Goal: Information Seeking & Learning: Learn about a topic

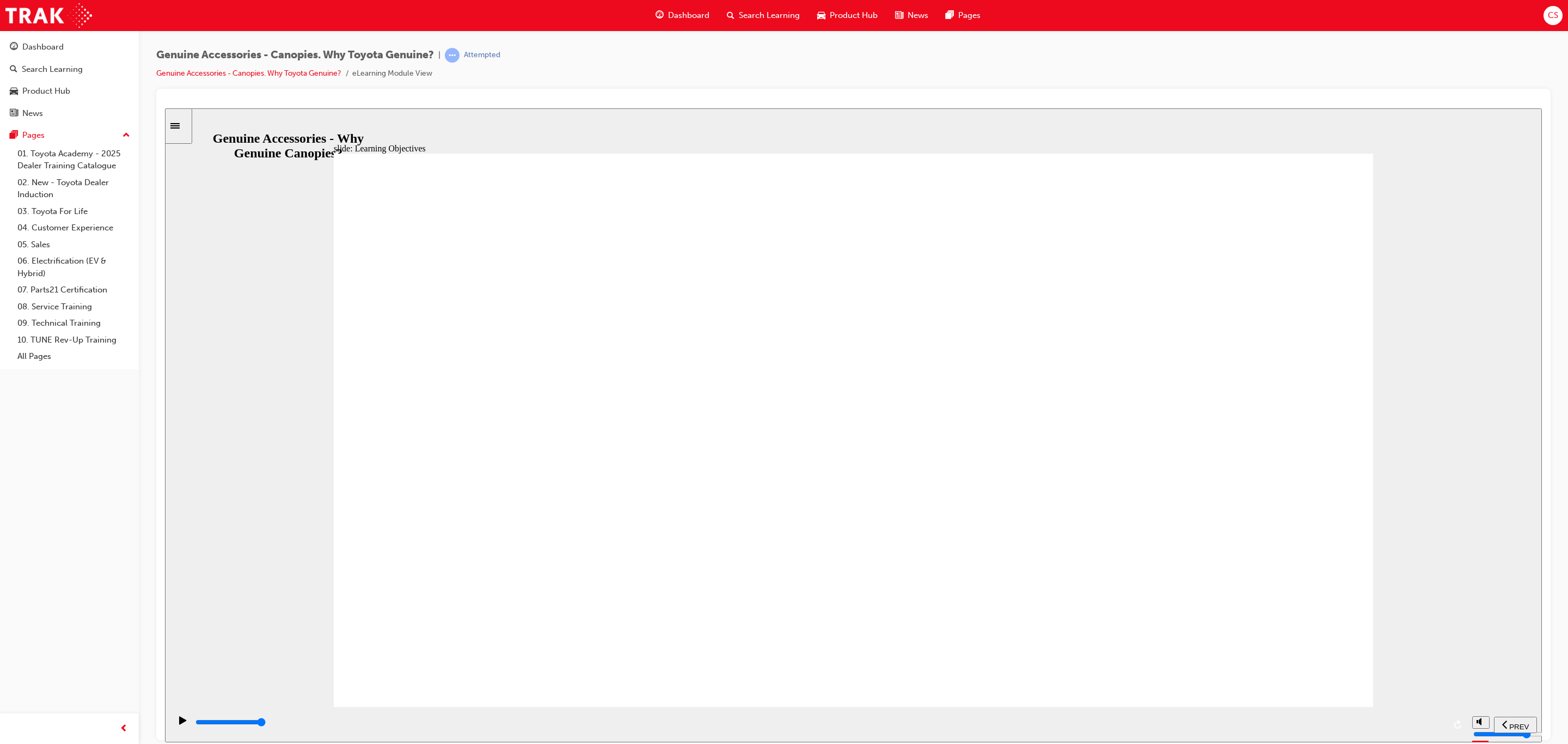
click at [1429, 721] on div "playback controls" at bounding box center [819, 722] width 1250 height 12
click at [1426, 713] on div "playback controls" at bounding box center [818, 724] width 1296 height 36
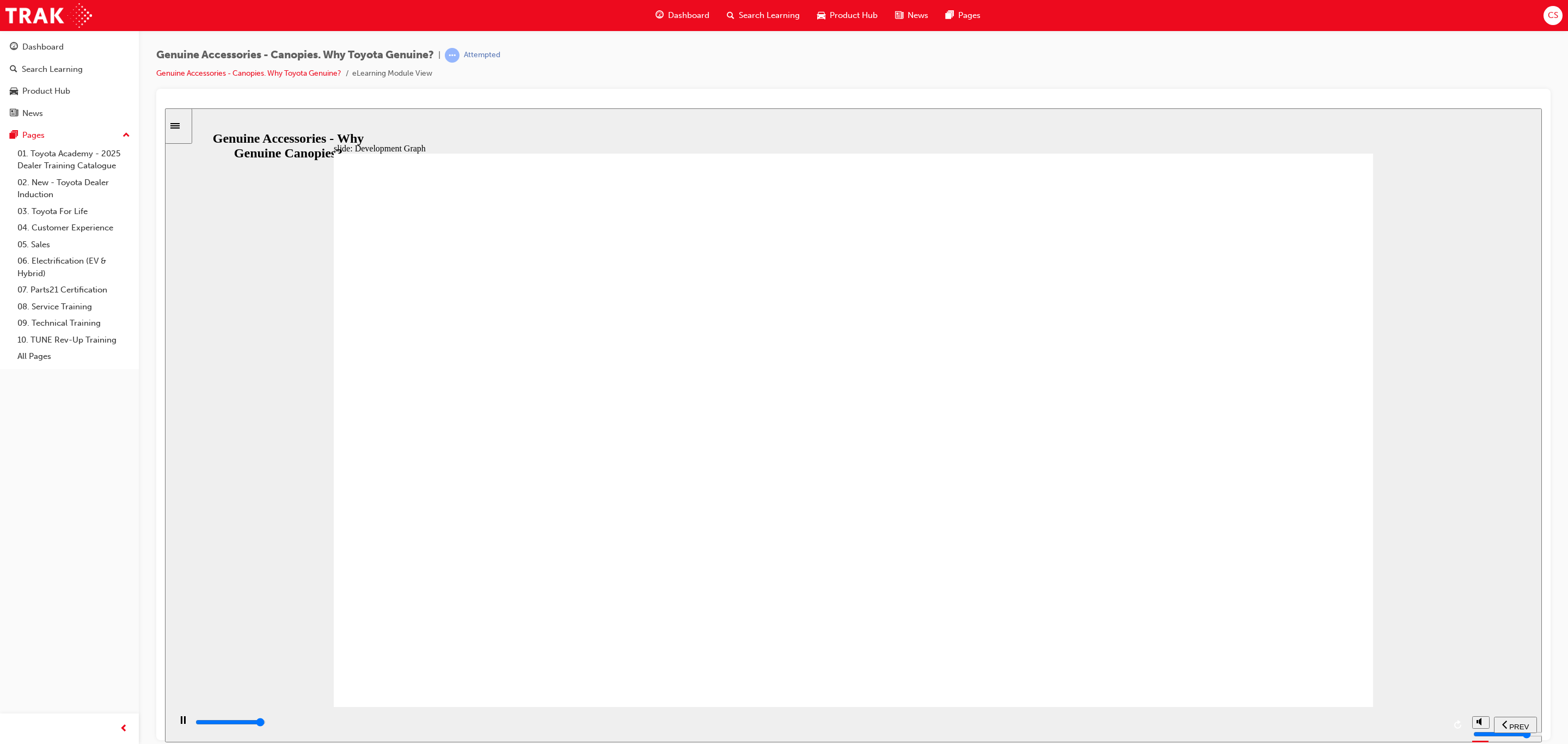
click at [1426, 727] on div "playback controls" at bounding box center [819, 722] width 1250 height 12
click at [1432, 727] on div "playback controls" at bounding box center [819, 722] width 1250 height 12
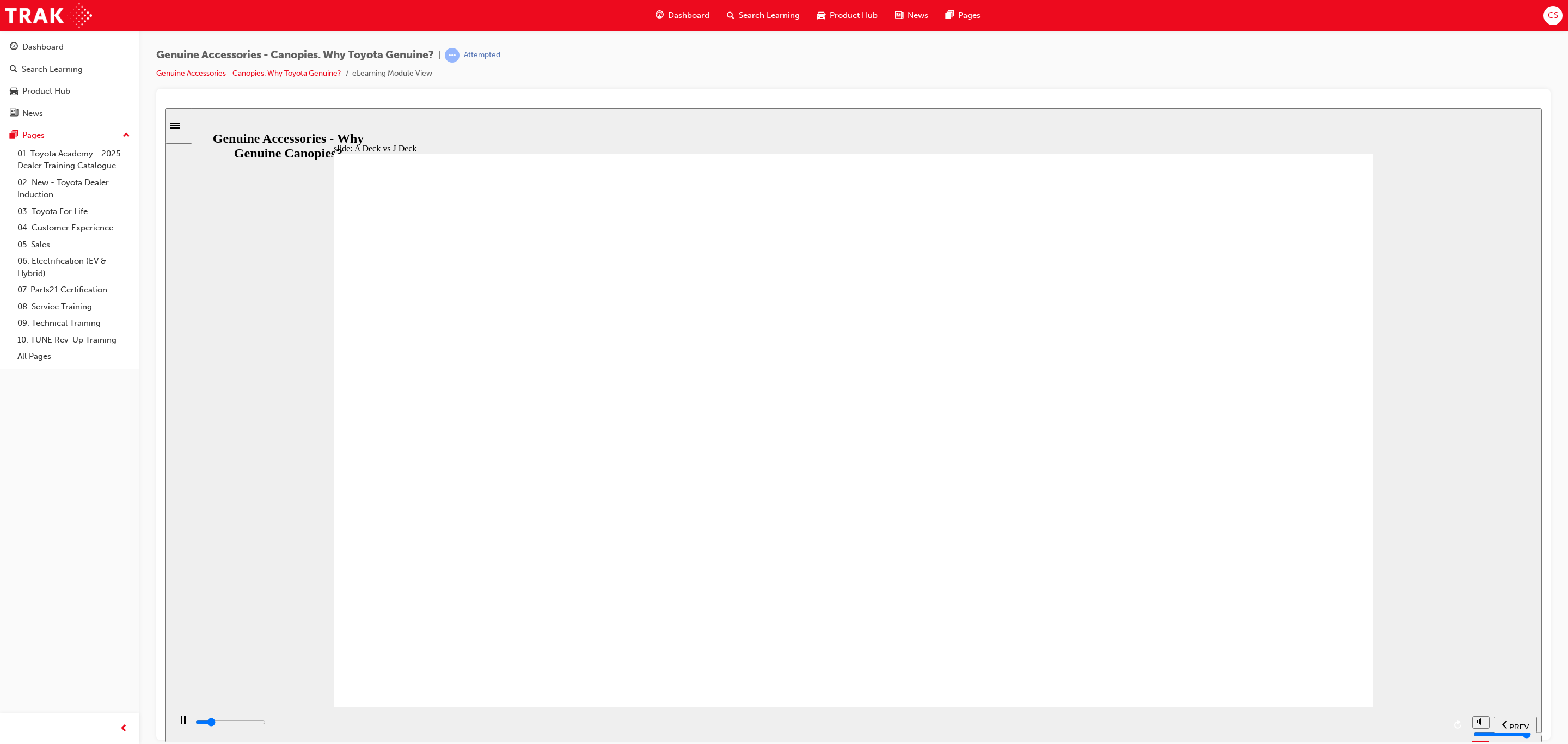
click at [1433, 724] on div "playback controls" at bounding box center [819, 722] width 1250 height 12
click at [1422, 720] on div "playback controls" at bounding box center [819, 722] width 1250 height 12
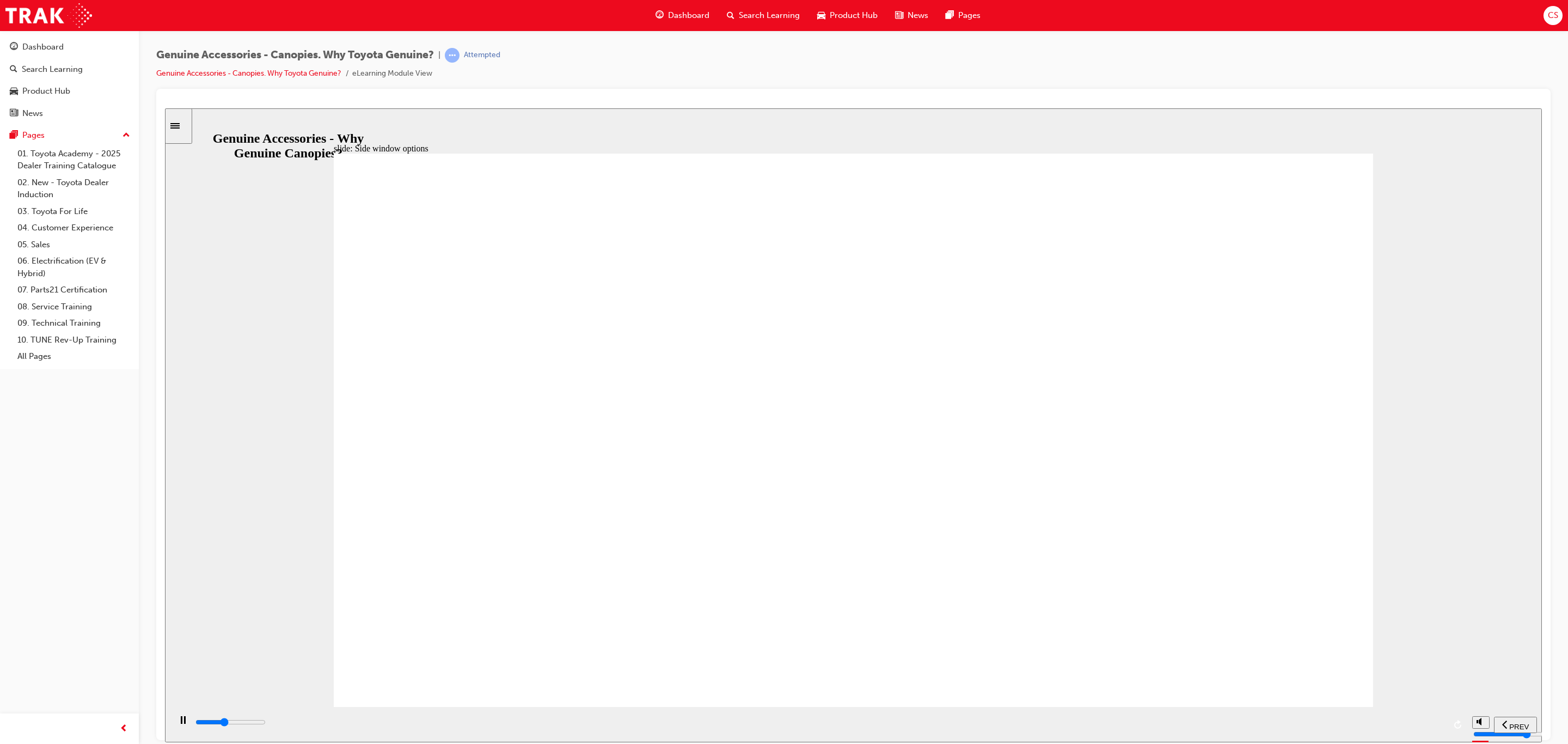
drag, startPoint x: 1100, startPoint y: 295, endPoint x: 1093, endPoint y: 305, distance: 12.2
click at [266, 724] on input "slide progress" at bounding box center [230, 721] width 71 height 9
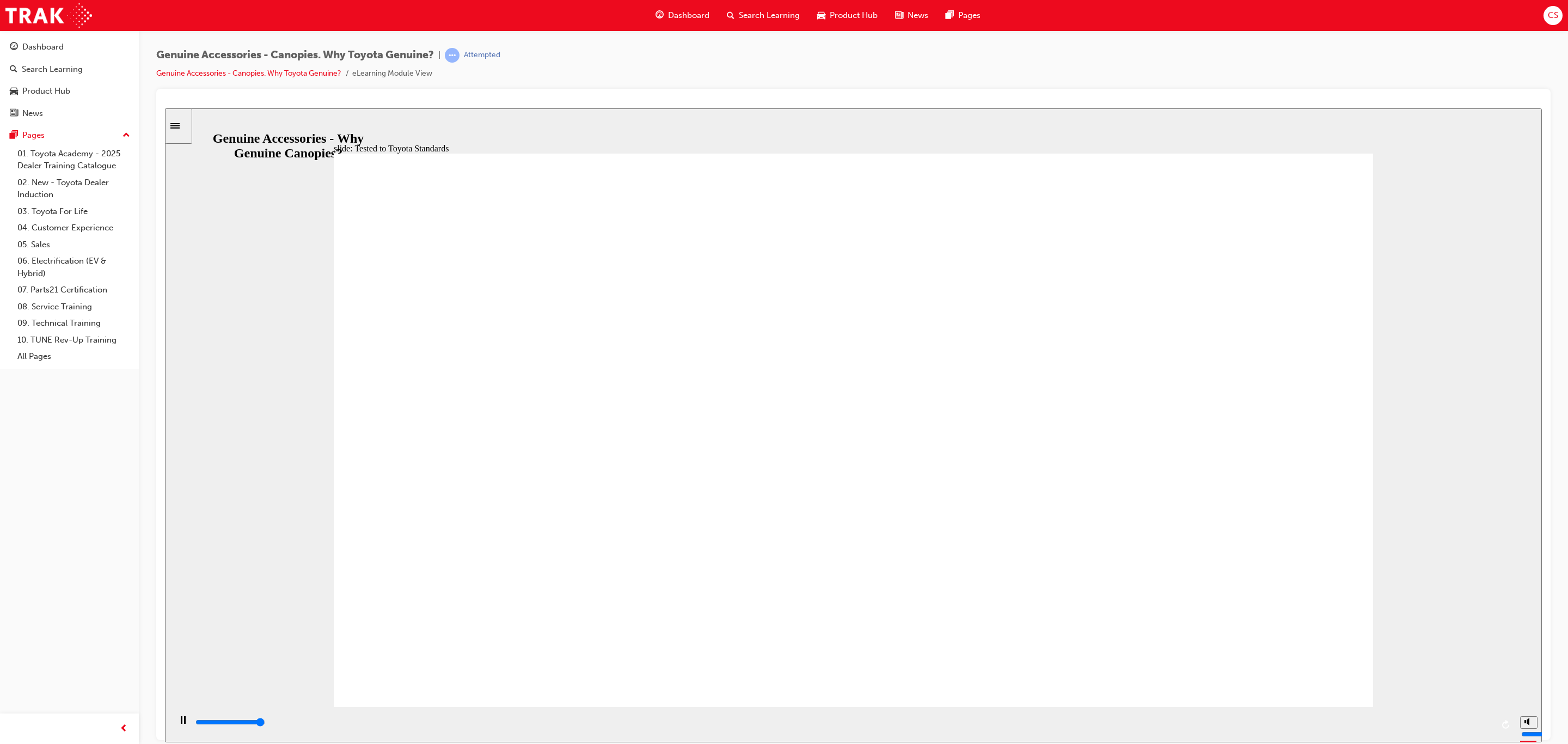
click at [266, 722] on input "slide progress" at bounding box center [230, 721] width 71 height 9
click at [266, 723] on input "slide progress" at bounding box center [230, 721] width 71 height 9
click at [1428, 719] on div "playback controls" at bounding box center [819, 722] width 1250 height 12
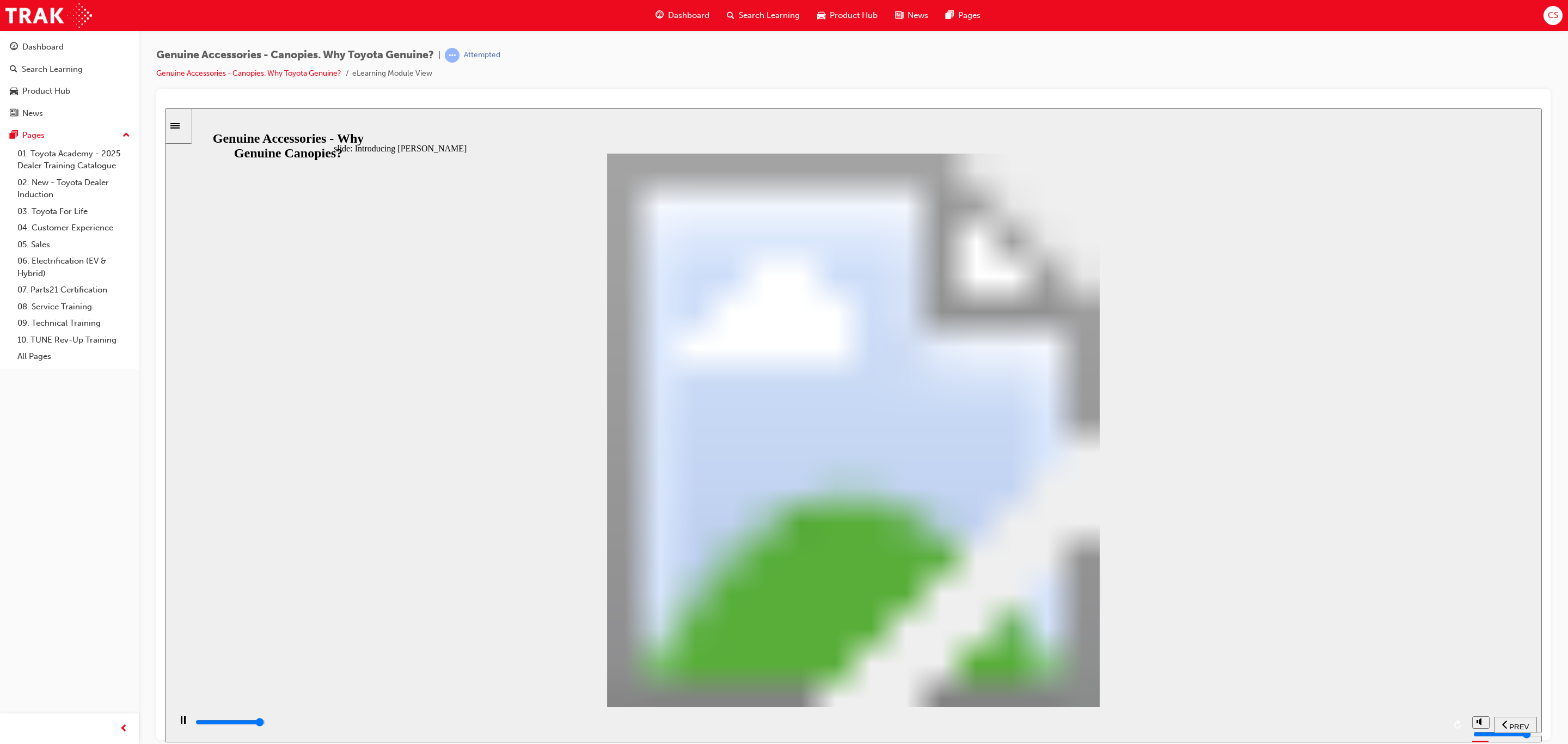
click at [1410, 721] on div "playback controls" at bounding box center [819, 722] width 1250 height 12
click at [1423, 720] on div "playback controls" at bounding box center [819, 722] width 1250 height 12
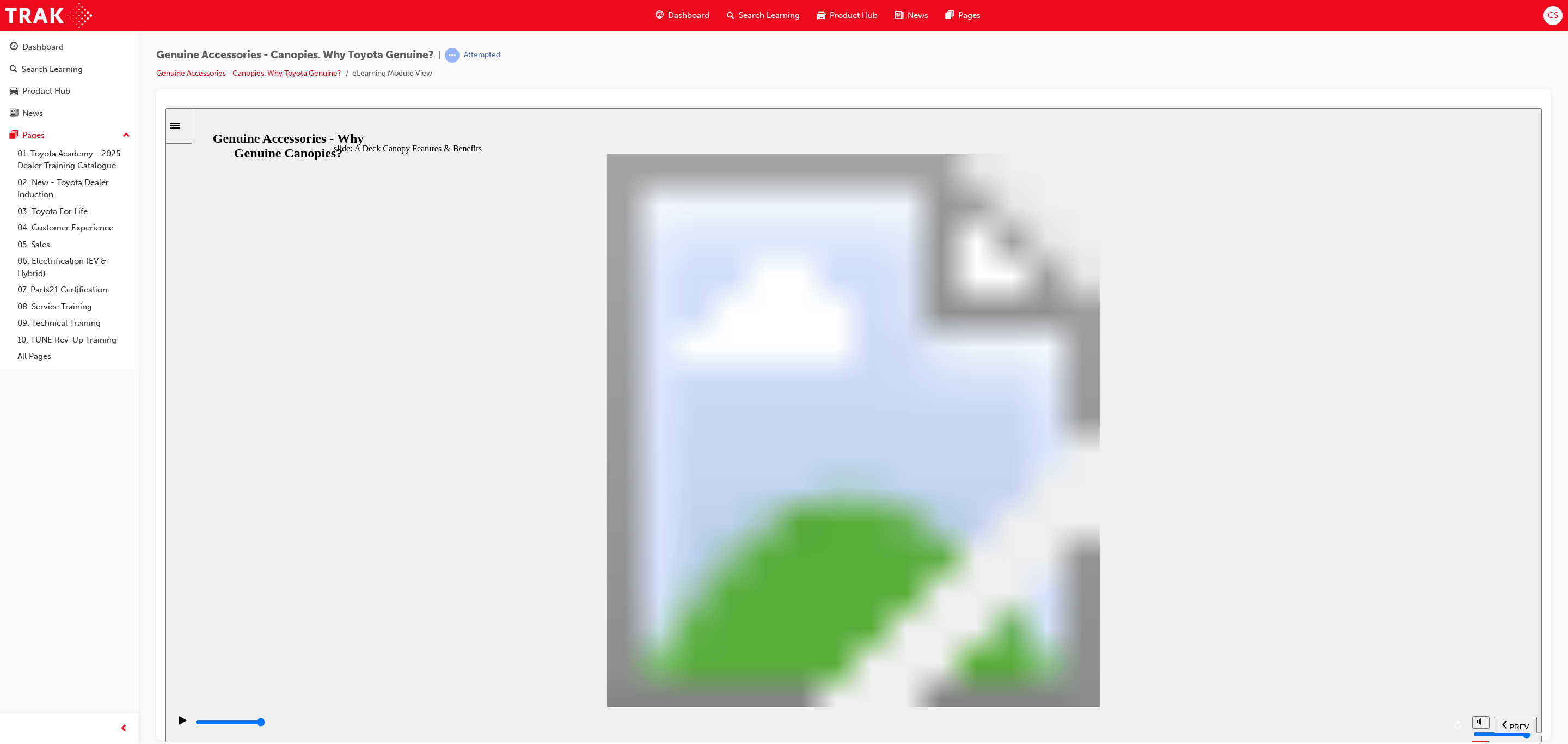
click at [266, 722] on input "slide progress" at bounding box center [230, 721] width 71 height 9
click at [1419, 717] on div "playback controls" at bounding box center [819, 724] width 1250 height 17
click at [1429, 713] on div "playback controls" at bounding box center [818, 724] width 1296 height 36
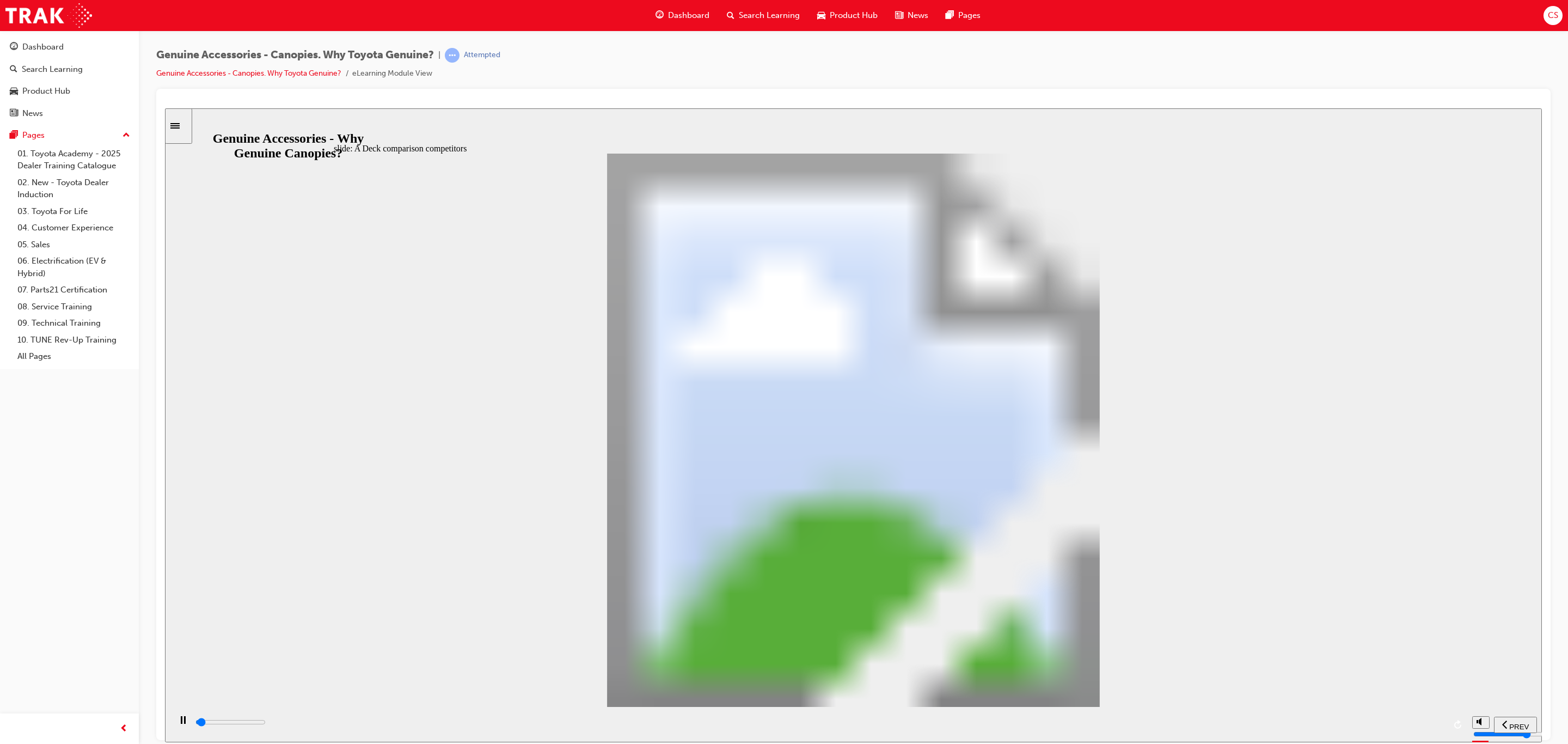
click at [1423, 725] on div "playback controls" at bounding box center [819, 722] width 1250 height 12
click at [1426, 725] on div "playback controls" at bounding box center [819, 722] width 1250 height 12
drag, startPoint x: 705, startPoint y: 375, endPoint x: 691, endPoint y: 375, distance: 14.0
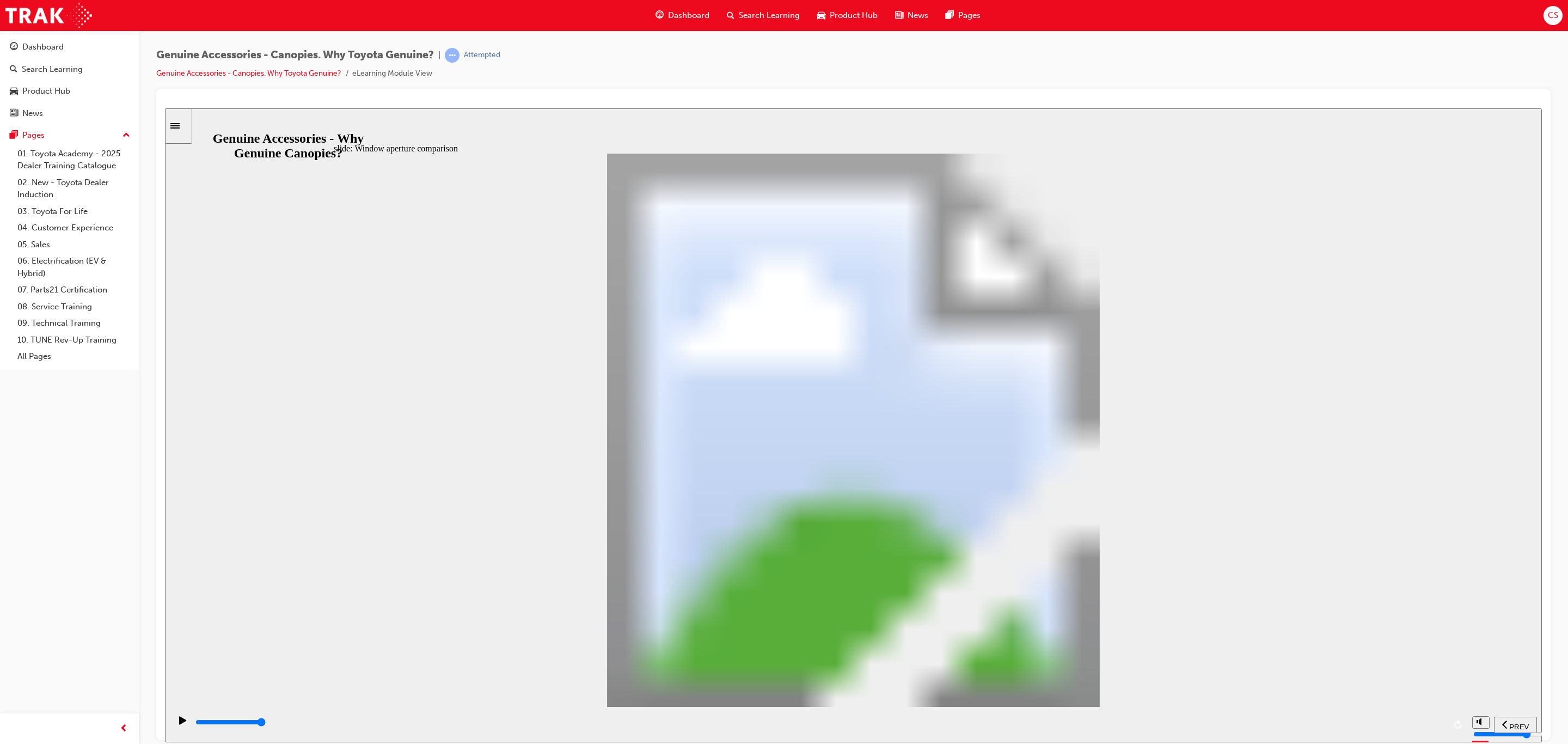
drag, startPoint x: 576, startPoint y: 315, endPoint x: 600, endPoint y: 353, distance: 44.9
click at [1418, 721] on div "playback controls" at bounding box center [819, 722] width 1250 height 12
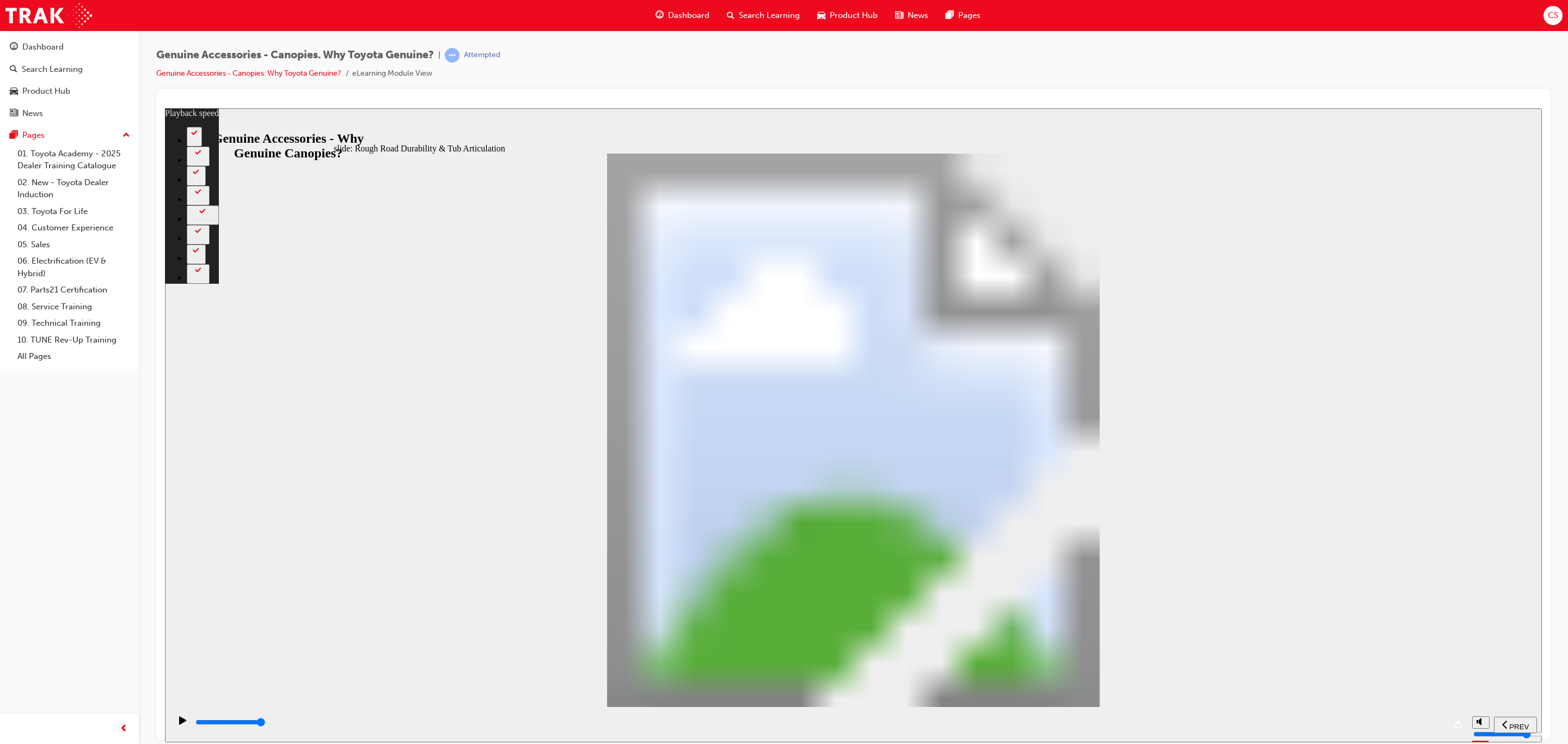
type input "1000"
type input "0"
type input "1000"
type input "0"
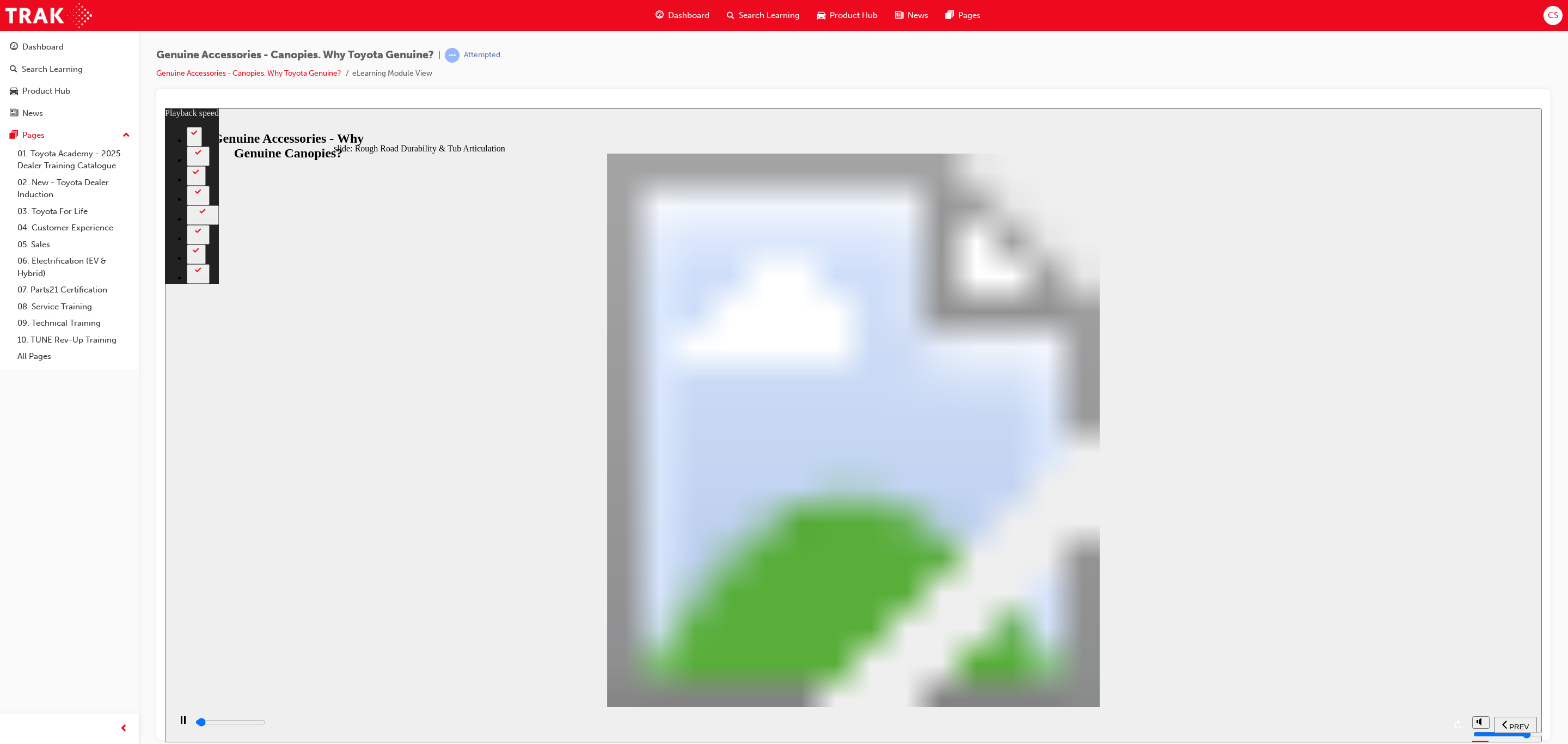
type input "1100"
type input "0"
type input "1100"
type input "0"
type input "1100"
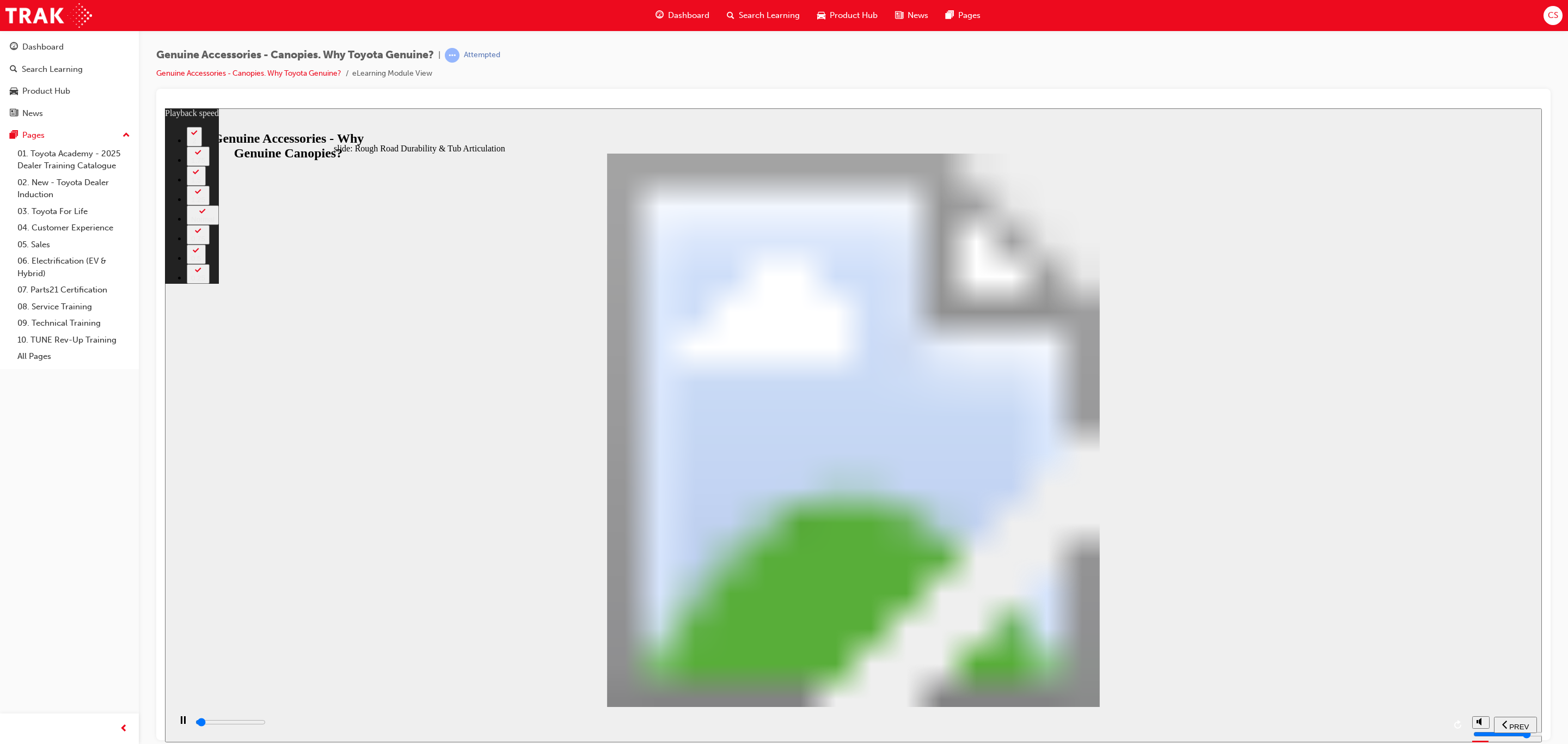
type input "0"
type input "1100"
type input "0"
type input "1100"
type input "0"
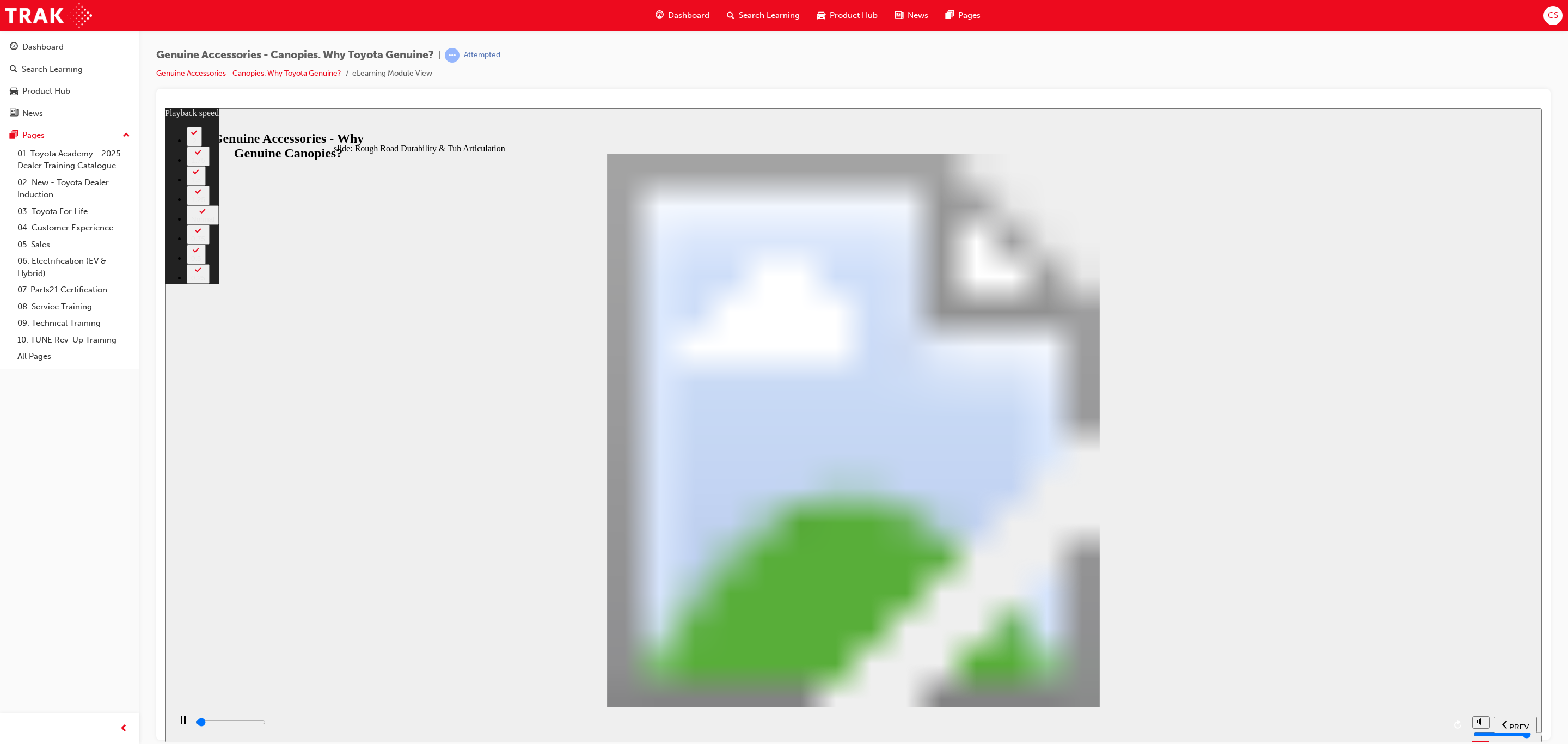
type input "1200"
type input "0"
type input "1200"
type input "0"
type input "1200"
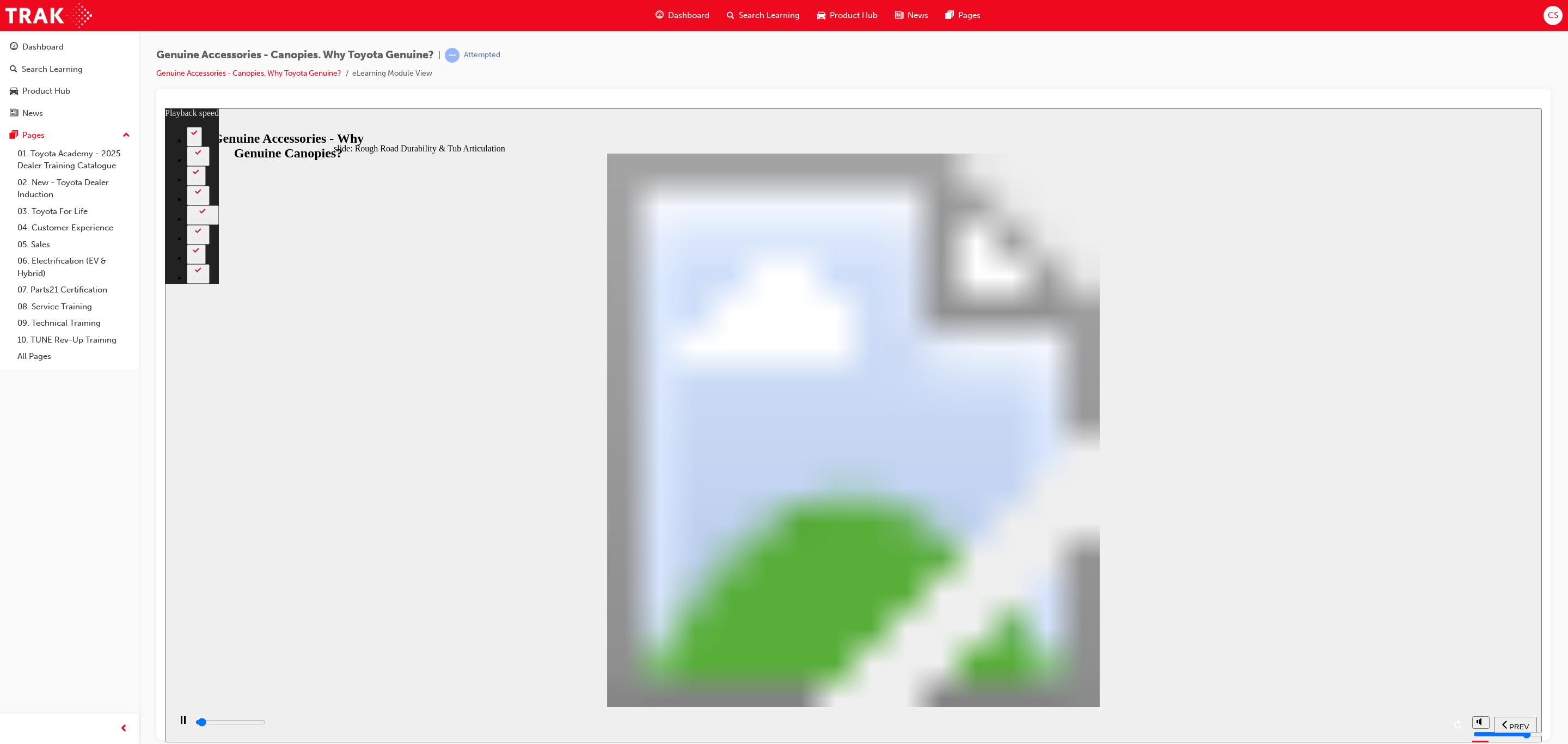
type input "0"
type input "1200"
type input "0"
type input "1200"
type input "0"
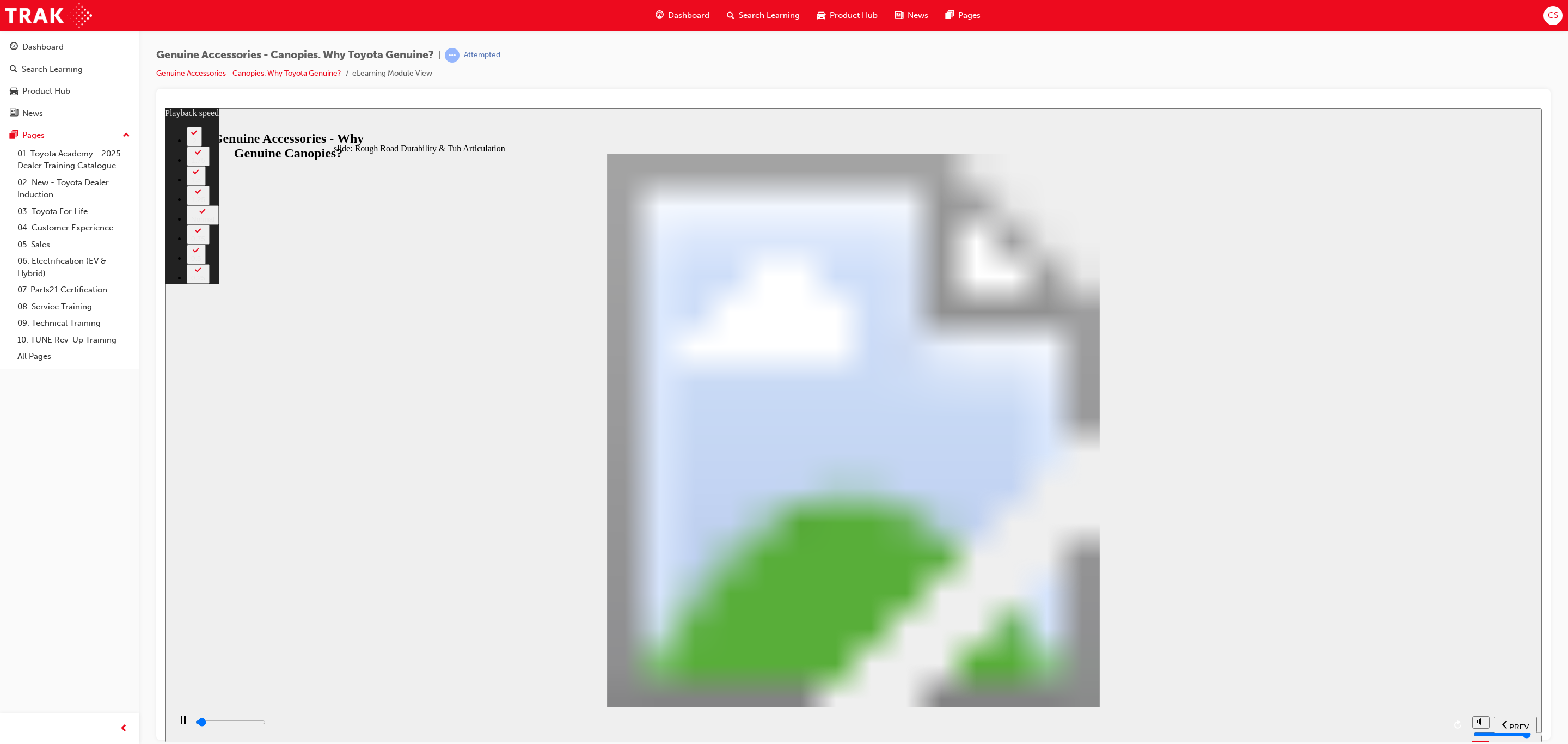
type input "1300"
type input "0"
type input "1300"
type input "0"
type input "1300"
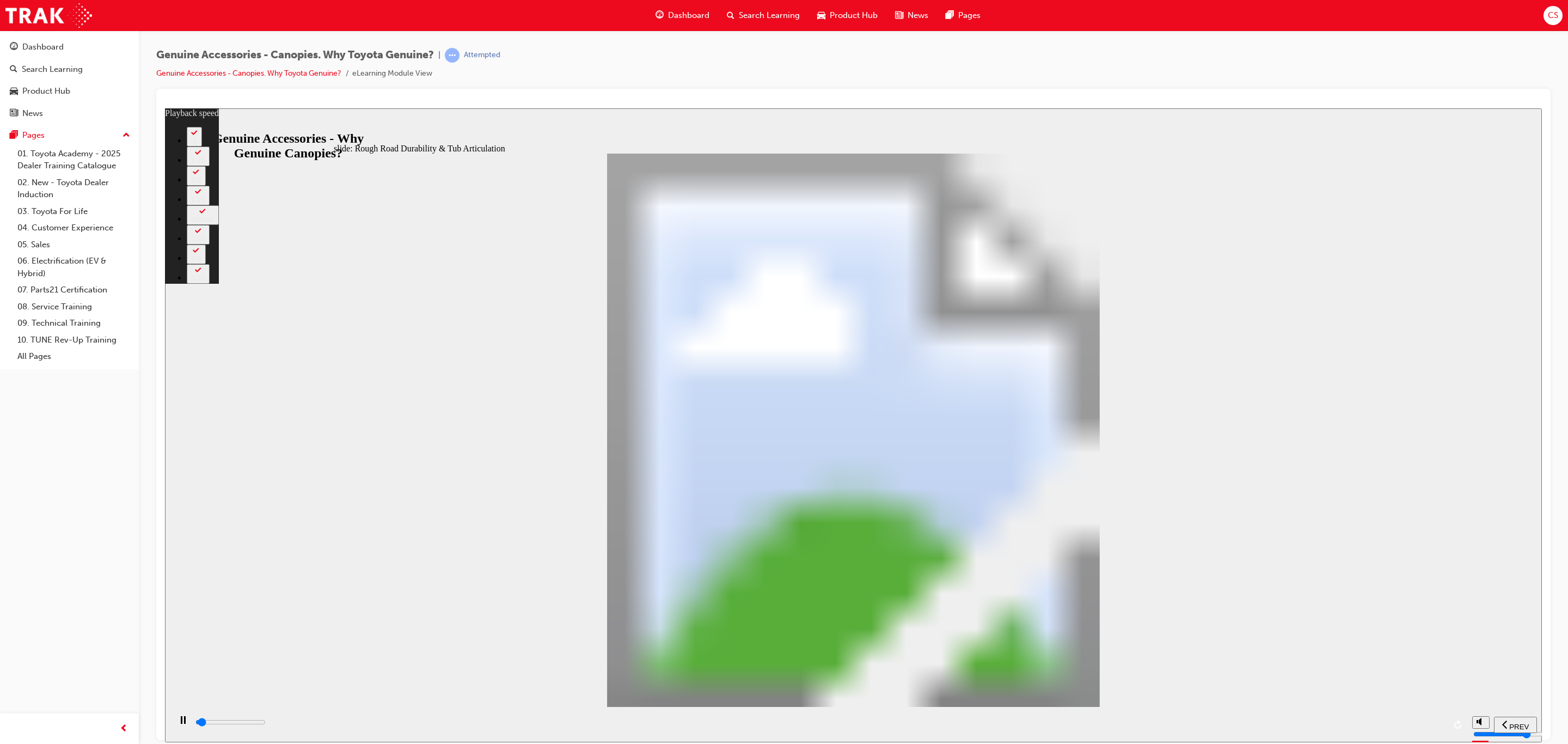
type input "0"
type input "1300"
type input "0"
type input "1300"
type input "0"
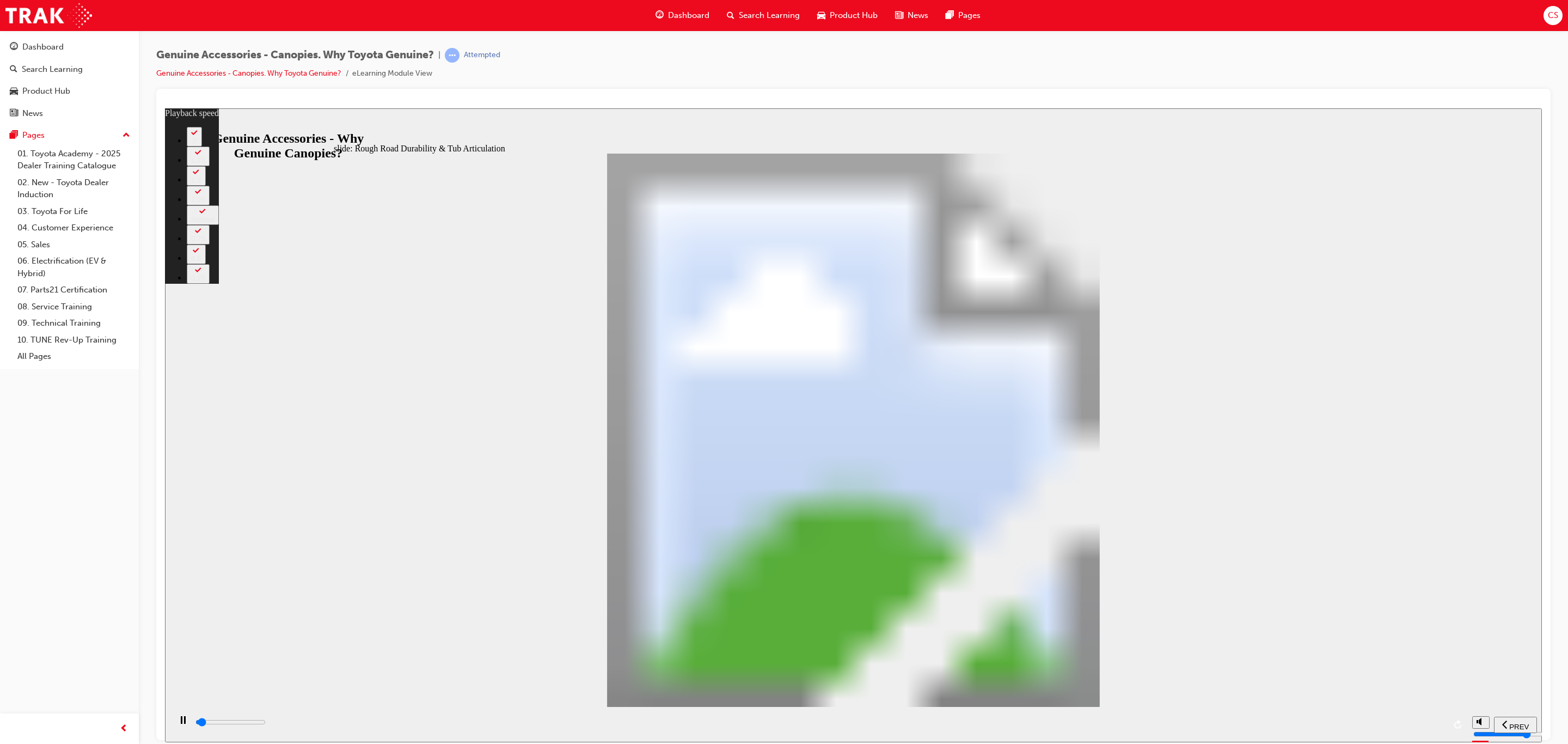
type input "1400"
type input "0"
type input "1400"
type input "0"
type input "35700"
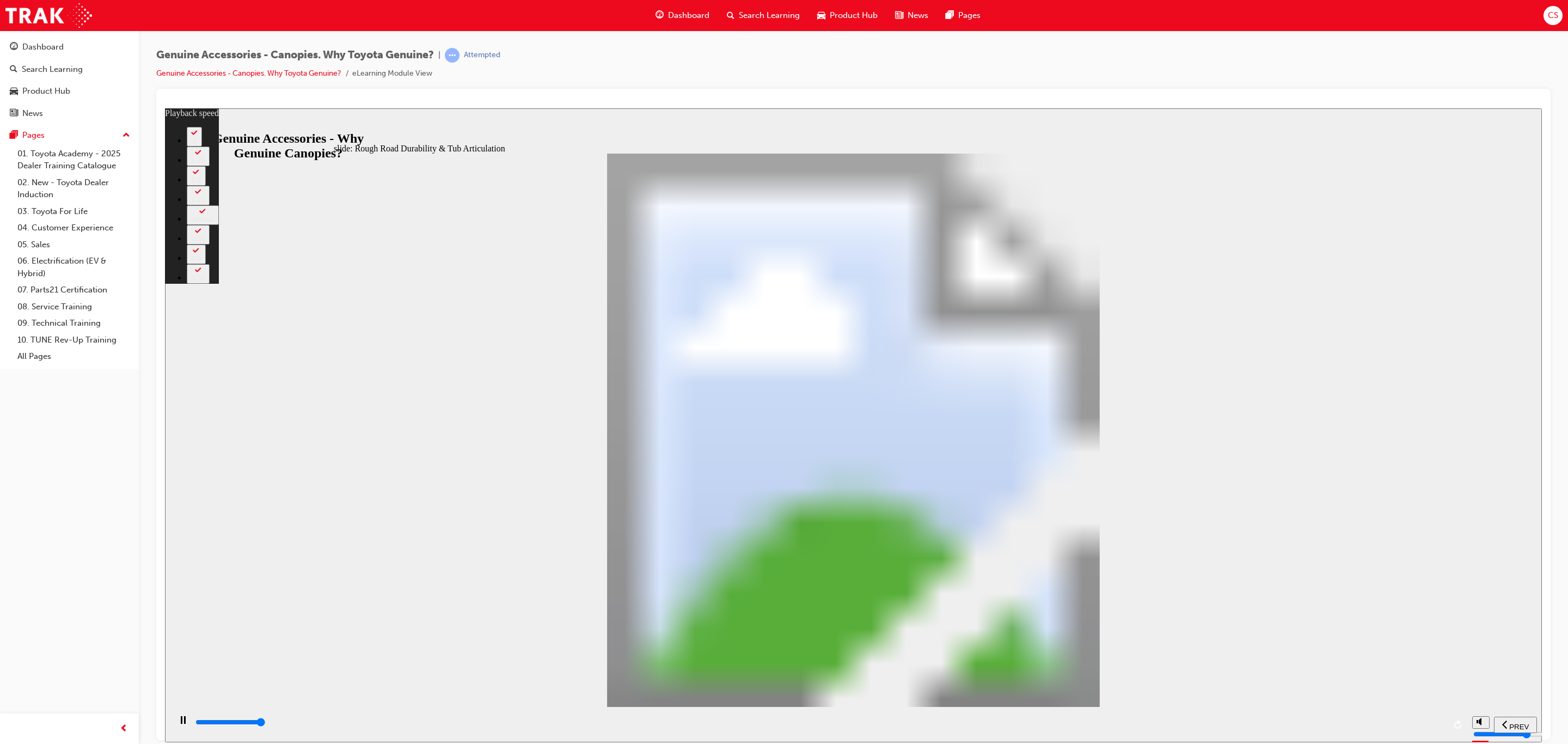
type input "35"
click at [1435, 727] on div "playback controls" at bounding box center [819, 722] width 1250 height 12
type input "35700"
type input "35"
type input "35900"
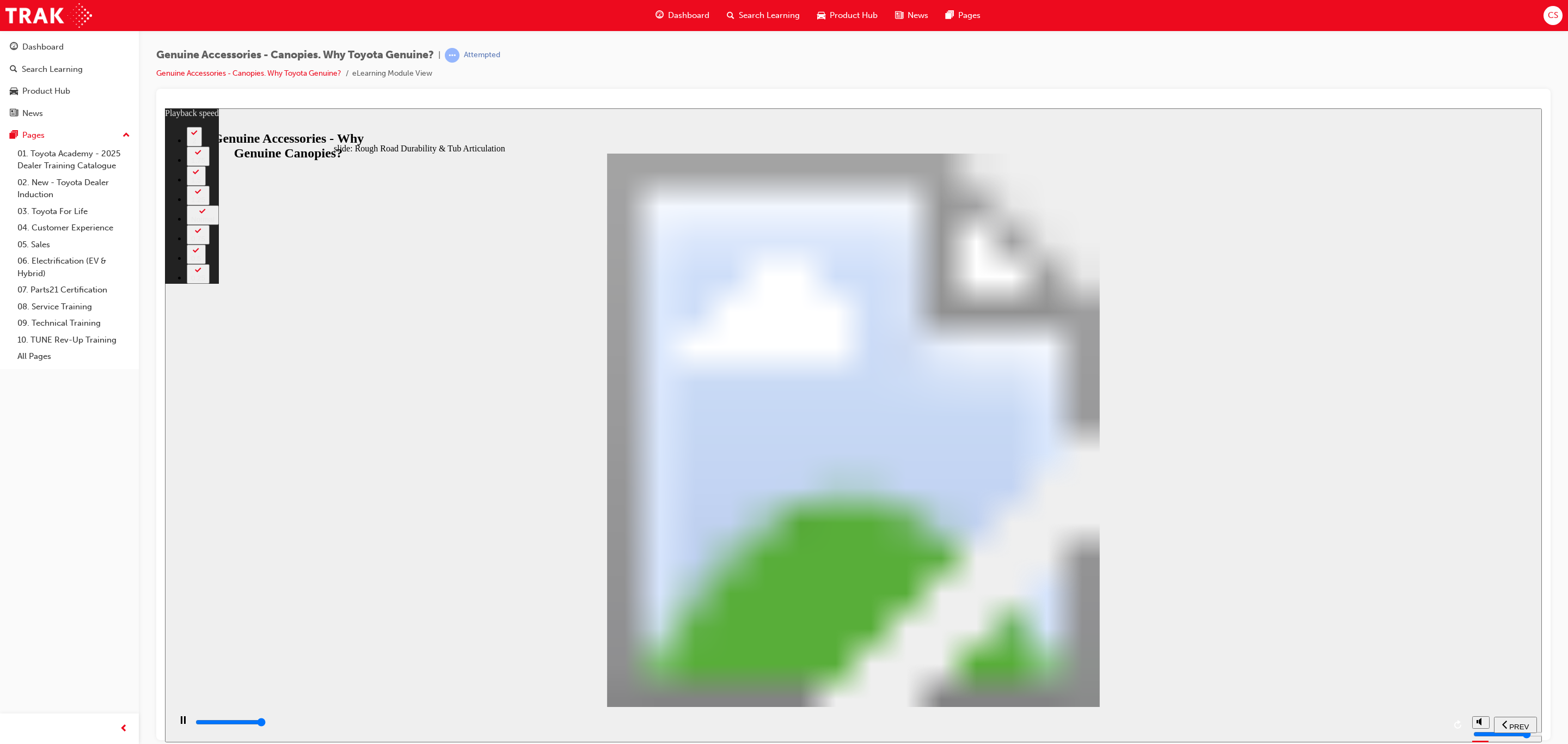
type input "35"
type input "36000"
type input "37"
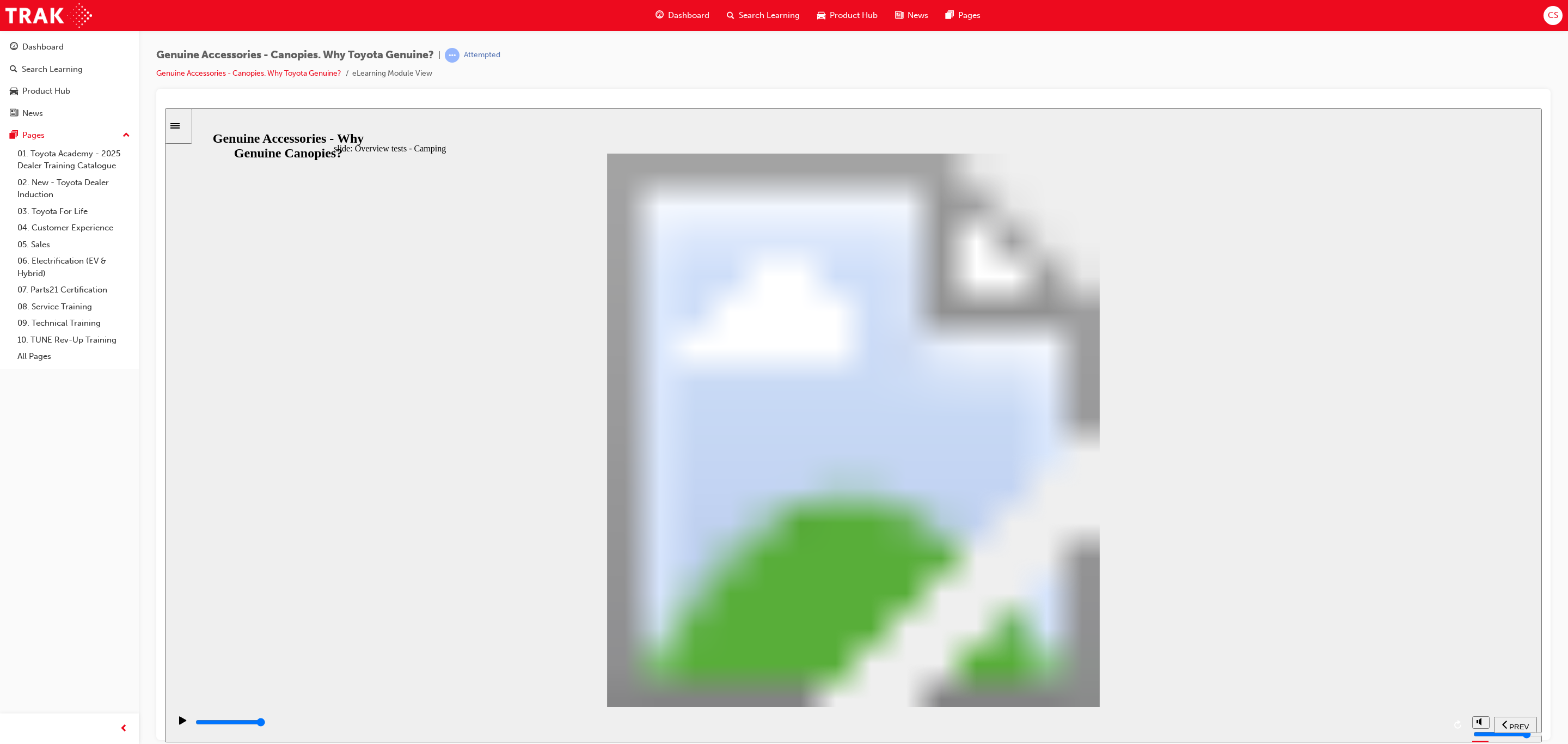
click at [1430, 728] on div "playback controls" at bounding box center [819, 722] width 1250 height 12
drag, startPoint x: 1336, startPoint y: 203, endPoint x: 1336, endPoint y: 243, distance: 40.0
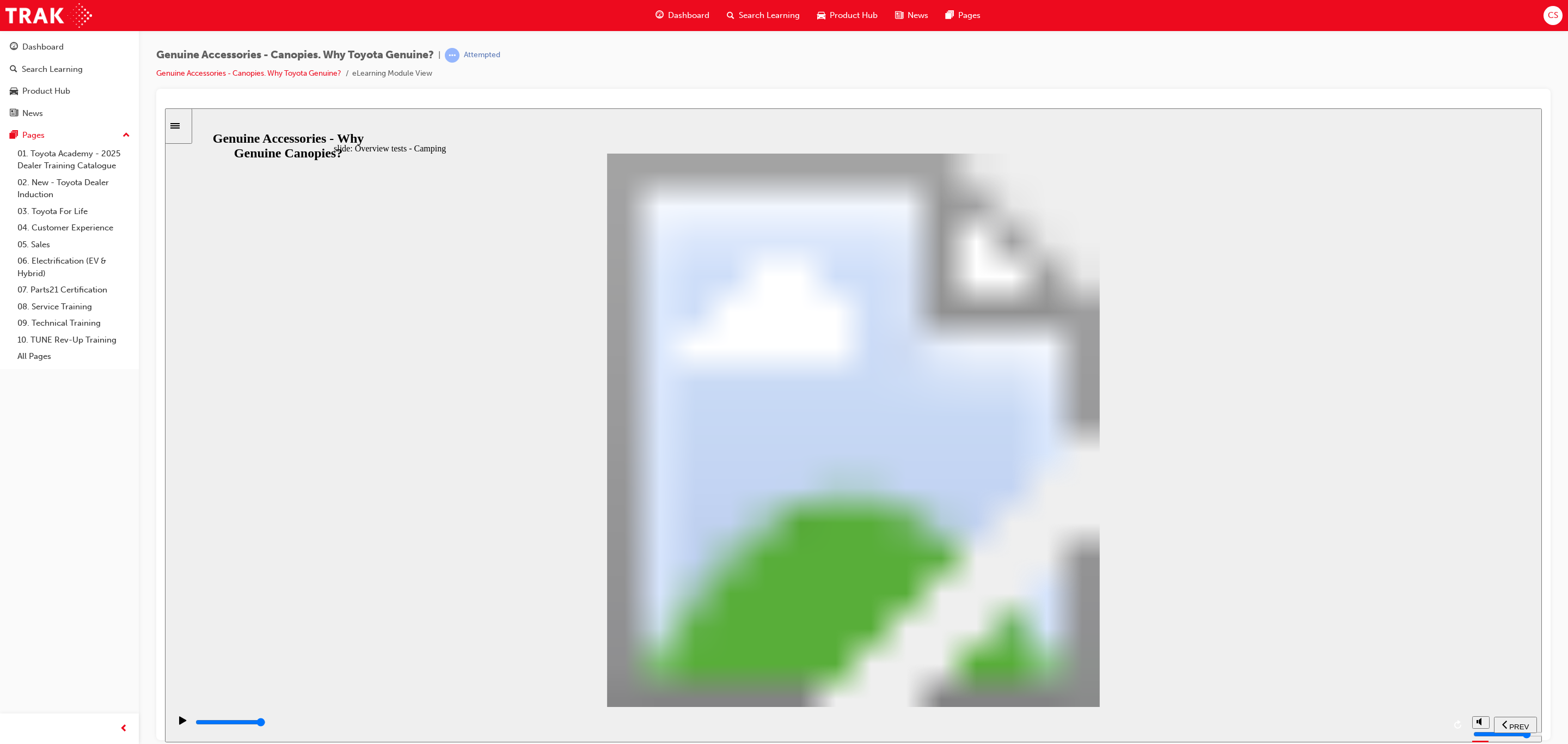
click at [1431, 728] on div "playback controls" at bounding box center [819, 722] width 1250 height 12
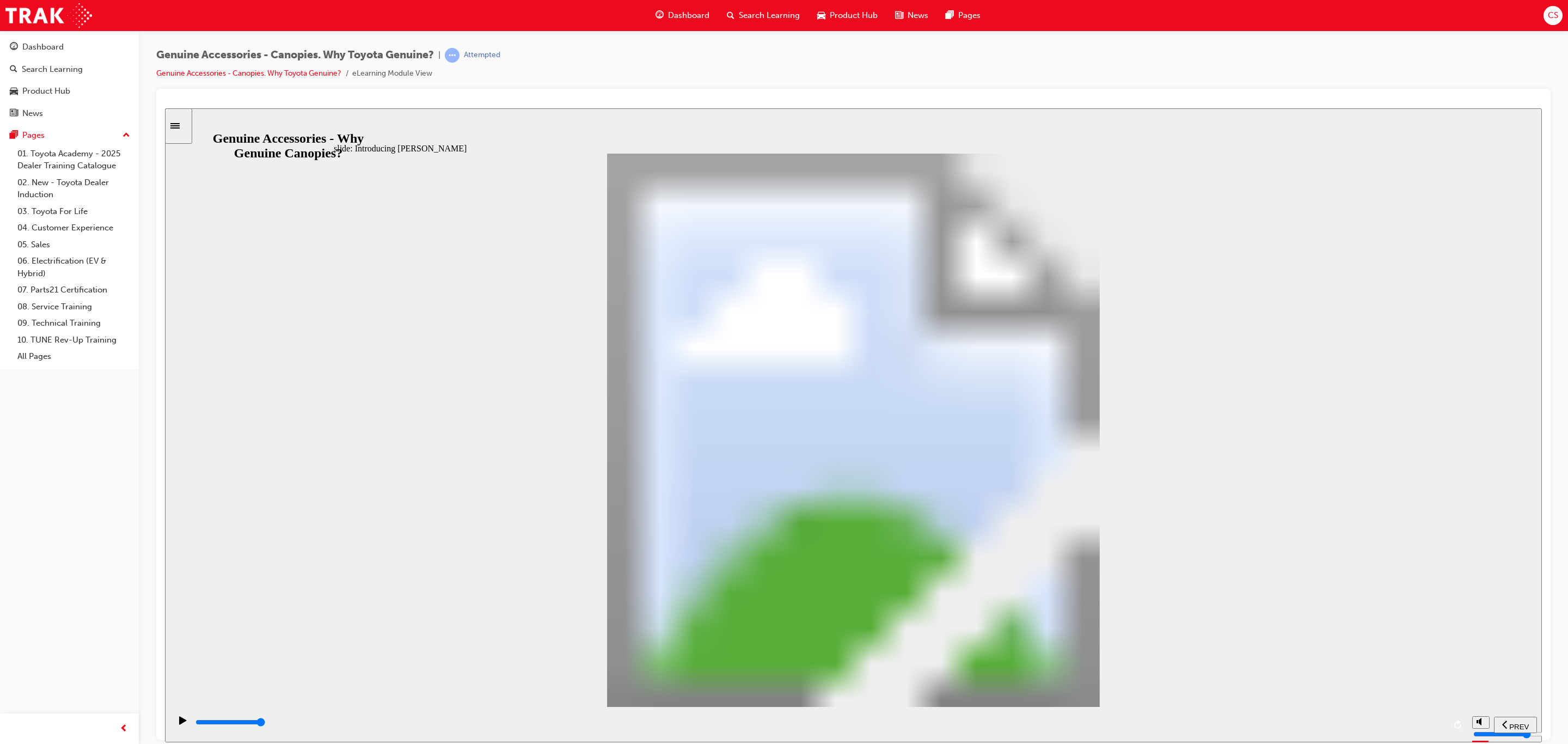
click at [1434, 720] on div "playback controls" at bounding box center [819, 722] width 1250 height 12
click at [1418, 728] on div "playback controls" at bounding box center [819, 722] width 1250 height 12
drag, startPoint x: 848, startPoint y: 470, endPoint x: 1022, endPoint y: 544, distance: 189.1
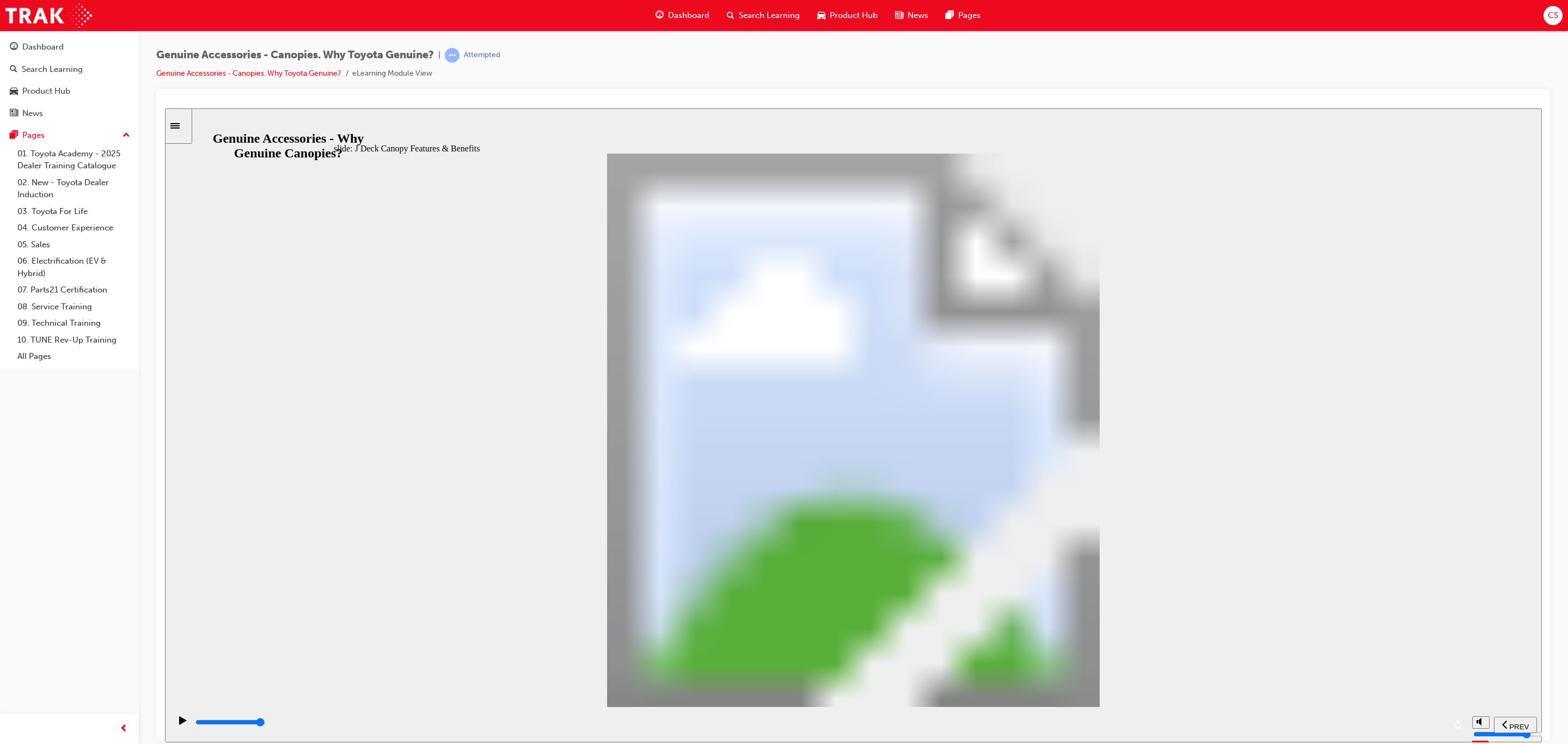
click at [1430, 727] on div "playback controls" at bounding box center [819, 722] width 1250 height 12
click at [1439, 728] on div "playback controls" at bounding box center [819, 722] width 1250 height 12
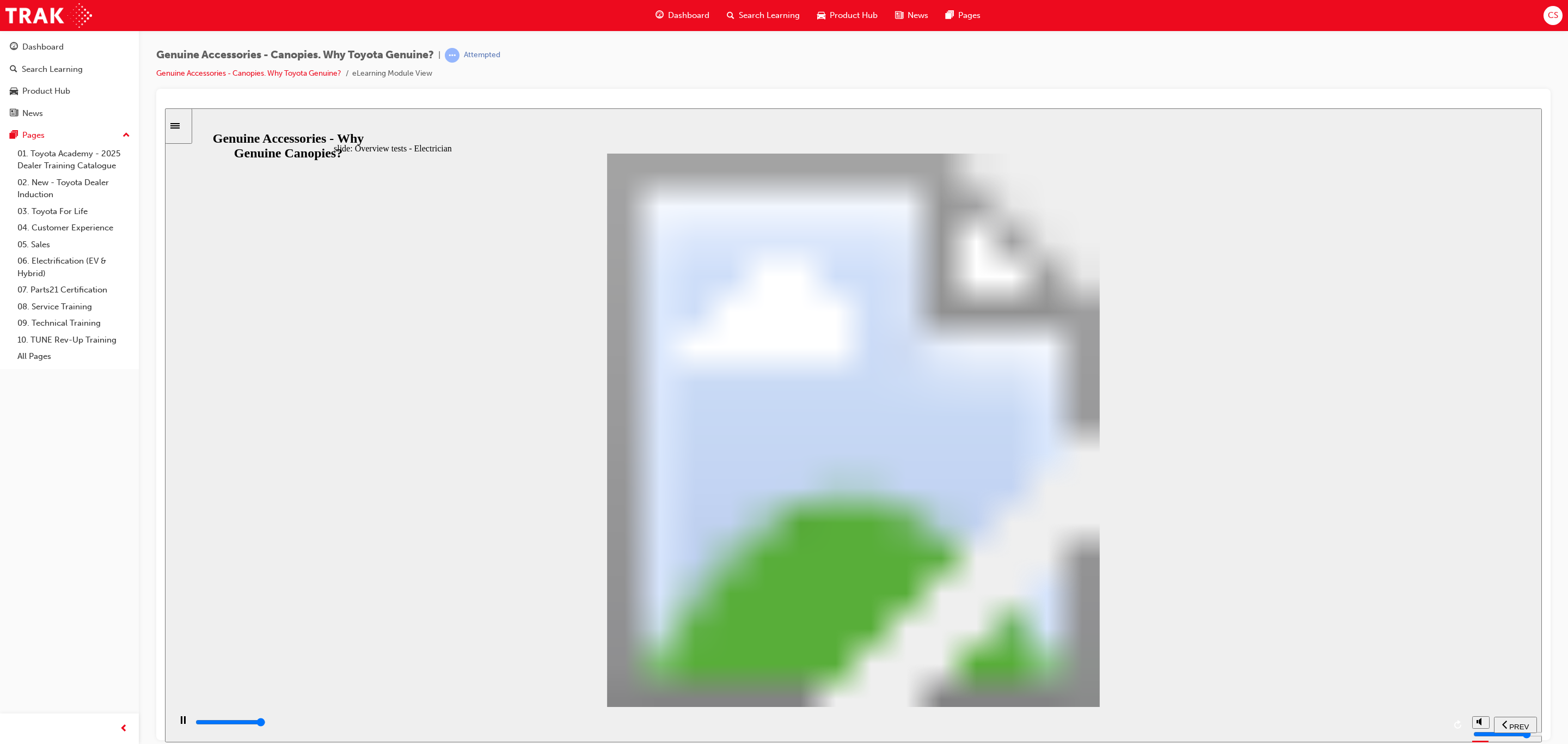
click at [266, 724] on input "slide progress" at bounding box center [230, 721] width 71 height 9
click at [1436, 720] on div "playback controls" at bounding box center [819, 722] width 1250 height 12
type input "34400"
type input "15"
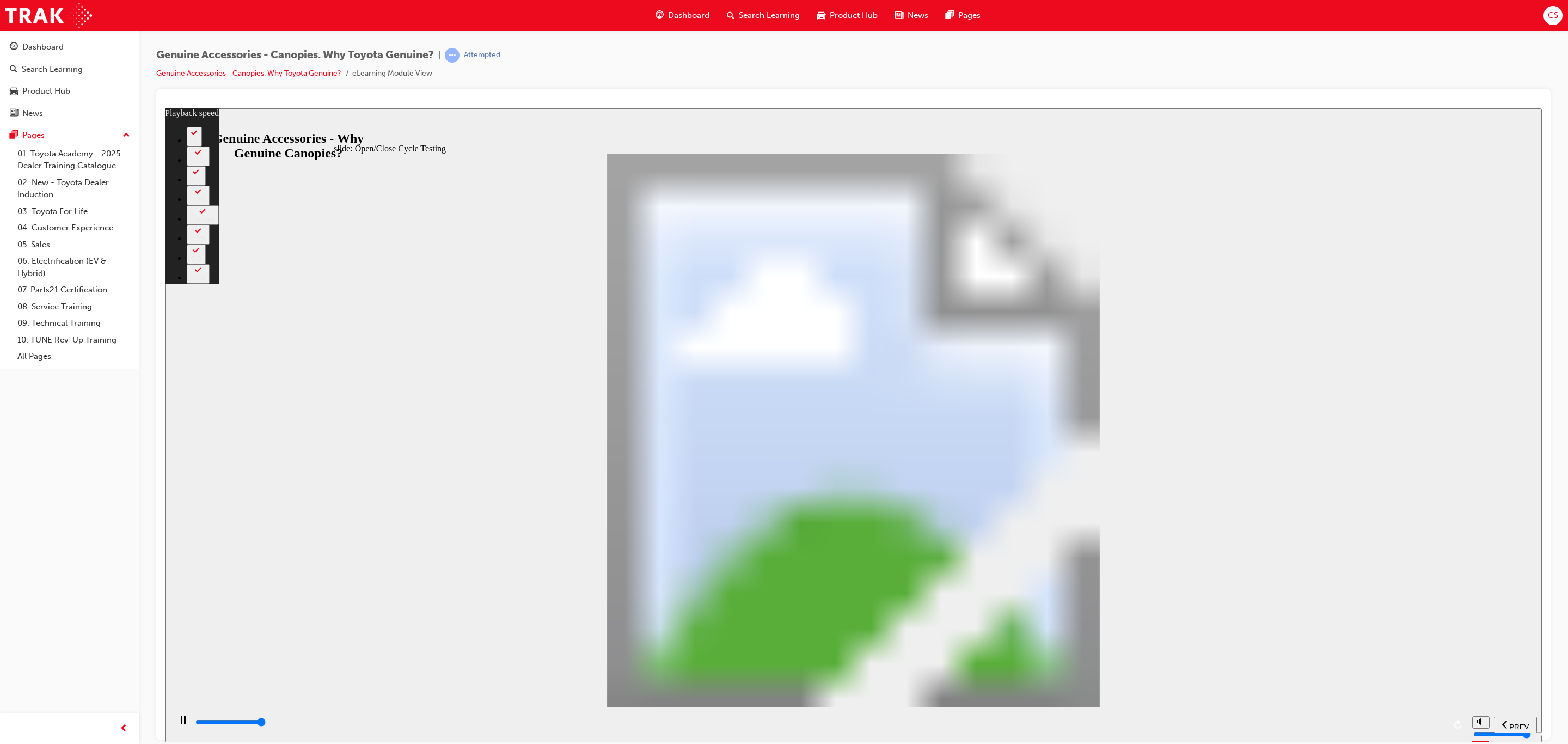
type input "34500"
type input "15"
click at [266, 723] on input "slide progress" at bounding box center [230, 721] width 71 height 9
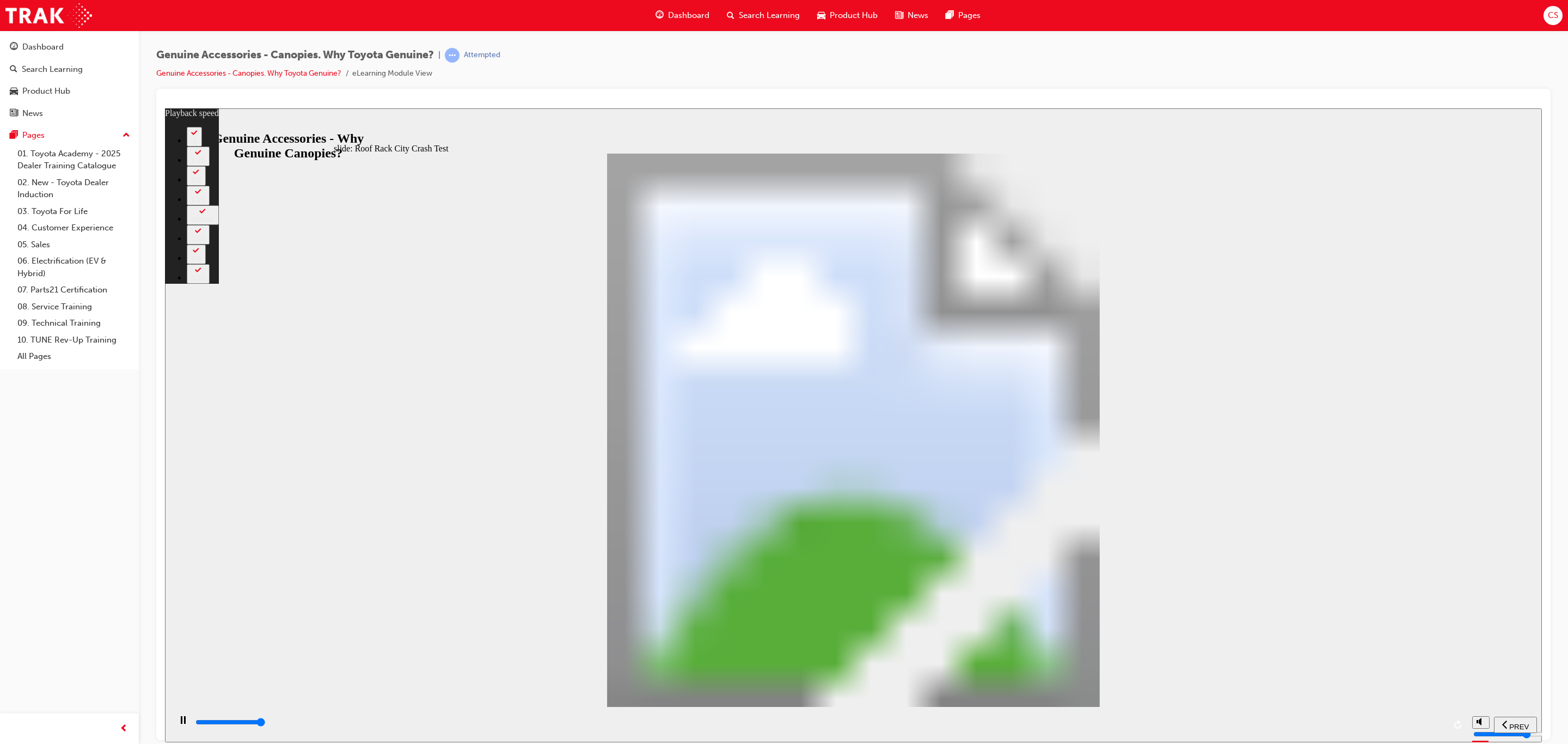
type input "41800"
type input "23"
type input "41800"
type input "0"
type input "42100"
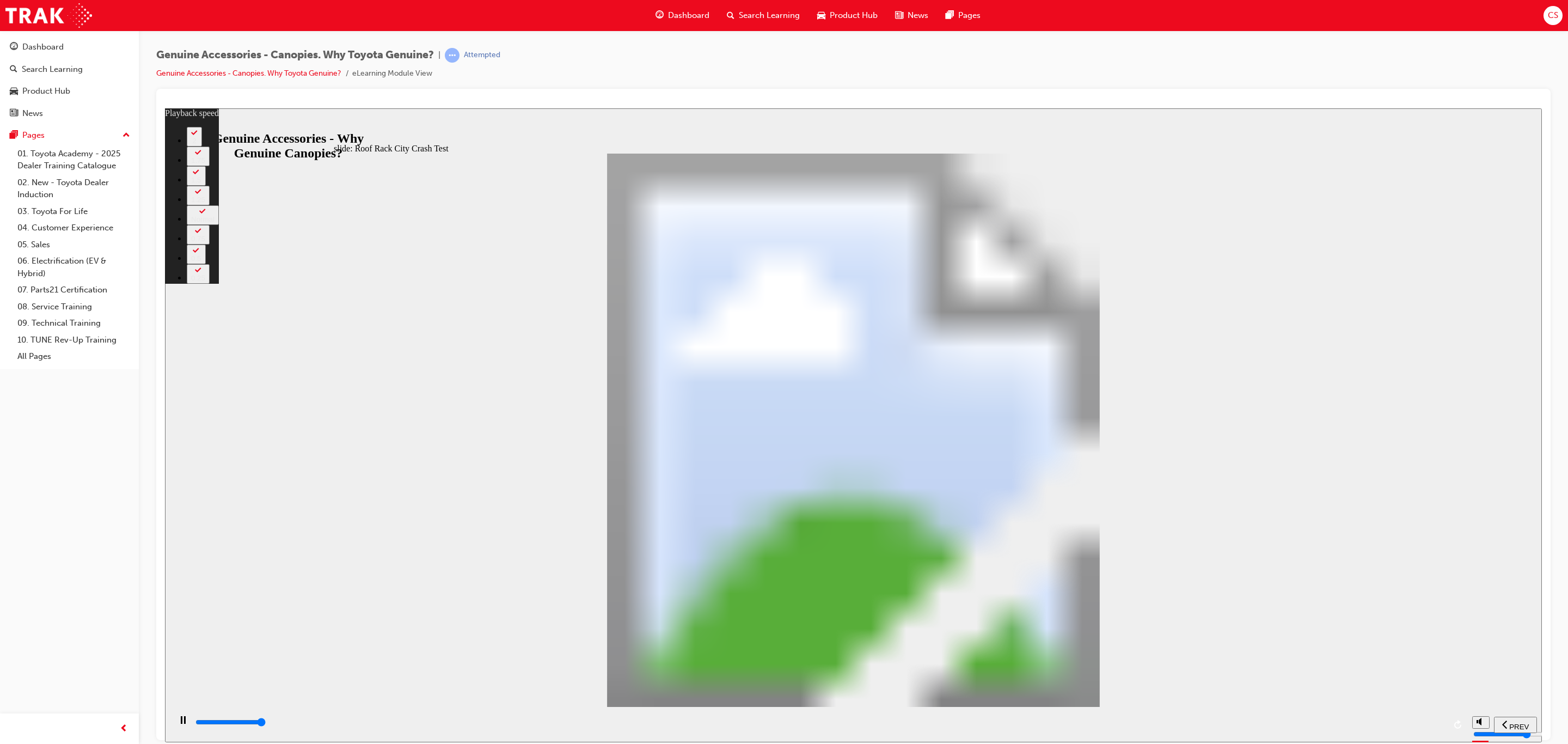
type input "0"
type input "42100"
type input "0"
type input "42200"
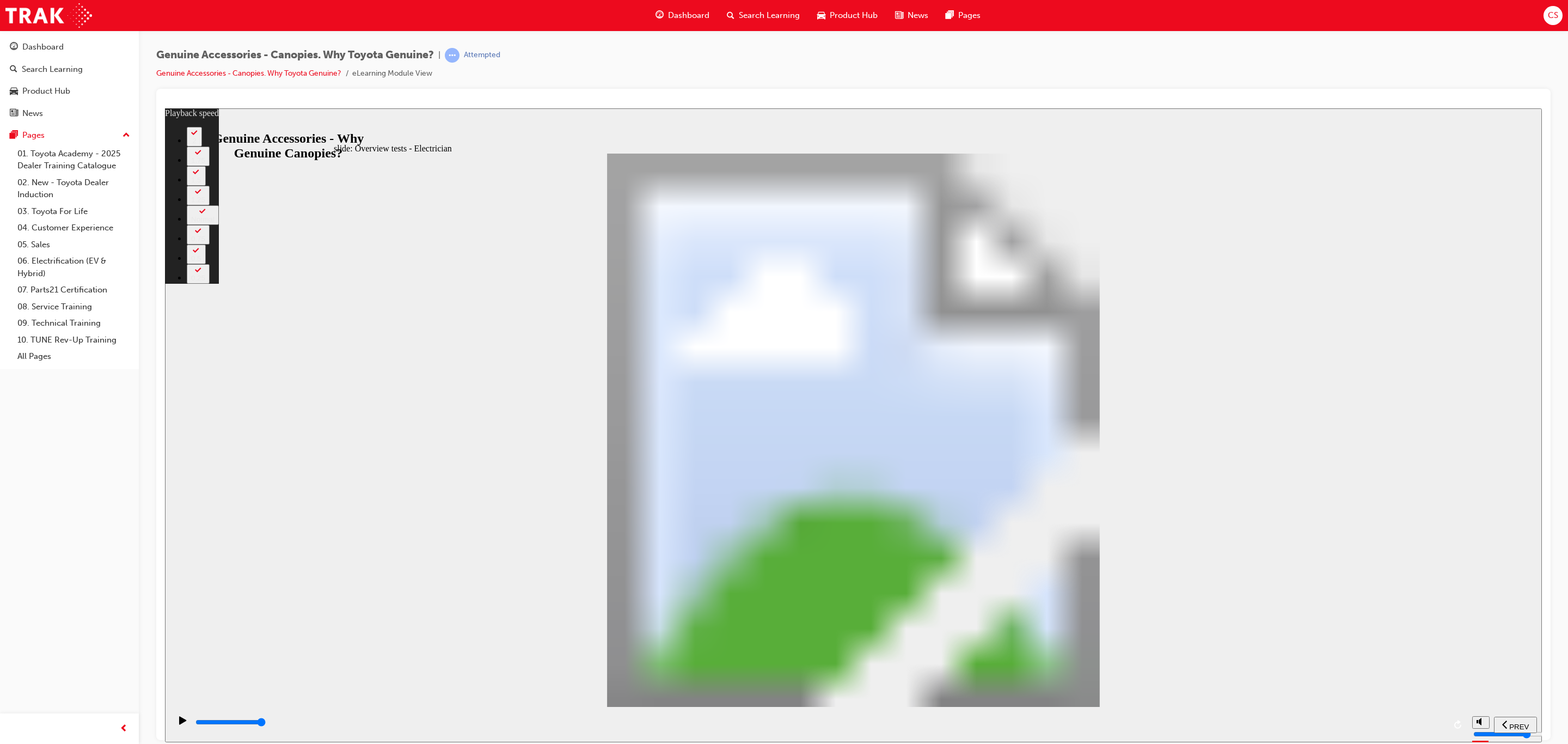
type input "2"
click at [1420, 719] on div "playback controls" at bounding box center [819, 722] width 1250 height 12
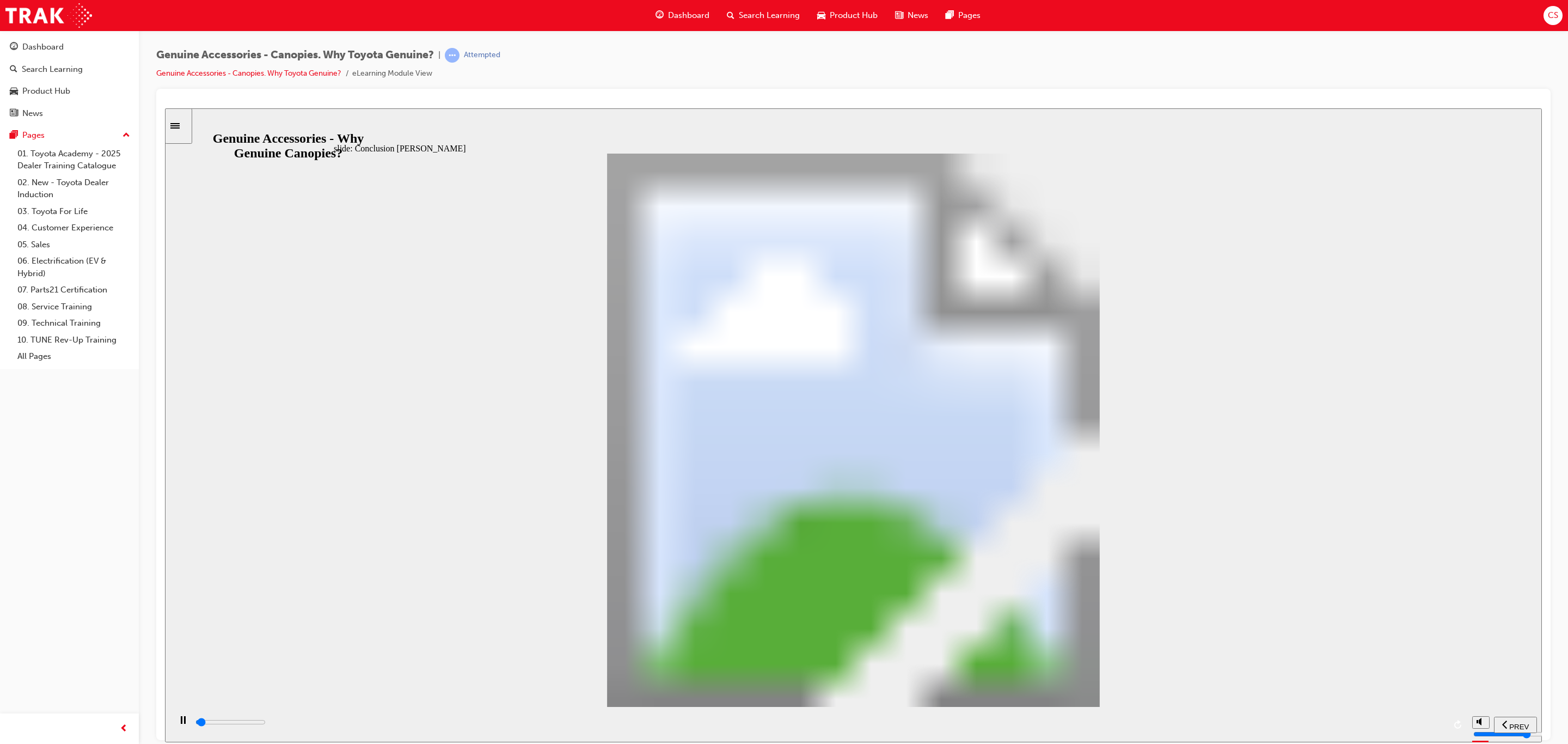
click at [1426, 725] on div "playback controls" at bounding box center [819, 722] width 1250 height 12
click at [1410, 719] on div "playback controls" at bounding box center [819, 724] width 1250 height 17
click at [1417, 720] on div "playback controls" at bounding box center [819, 722] width 1250 height 12
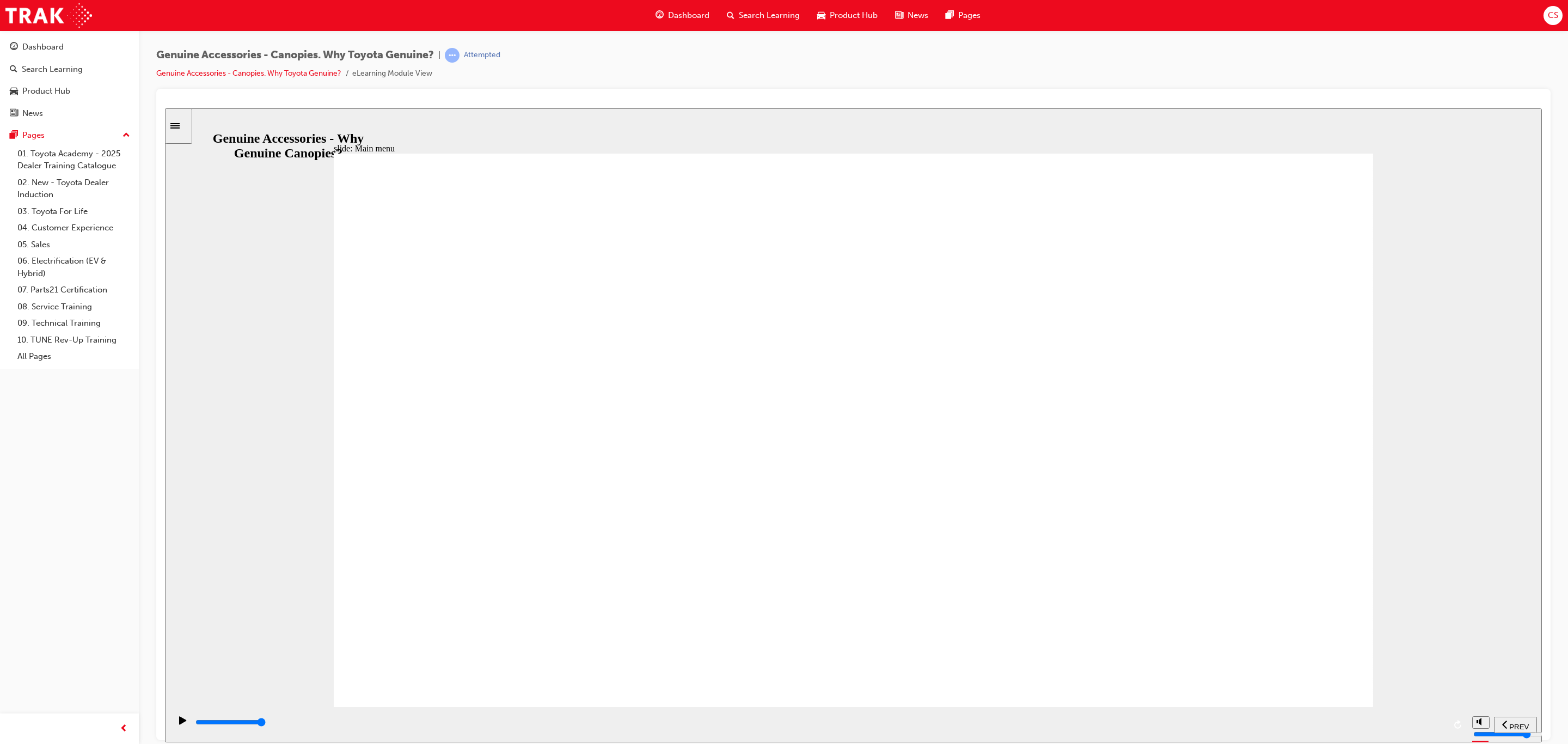
click at [266, 724] on input "slide progress" at bounding box center [230, 721] width 71 height 9
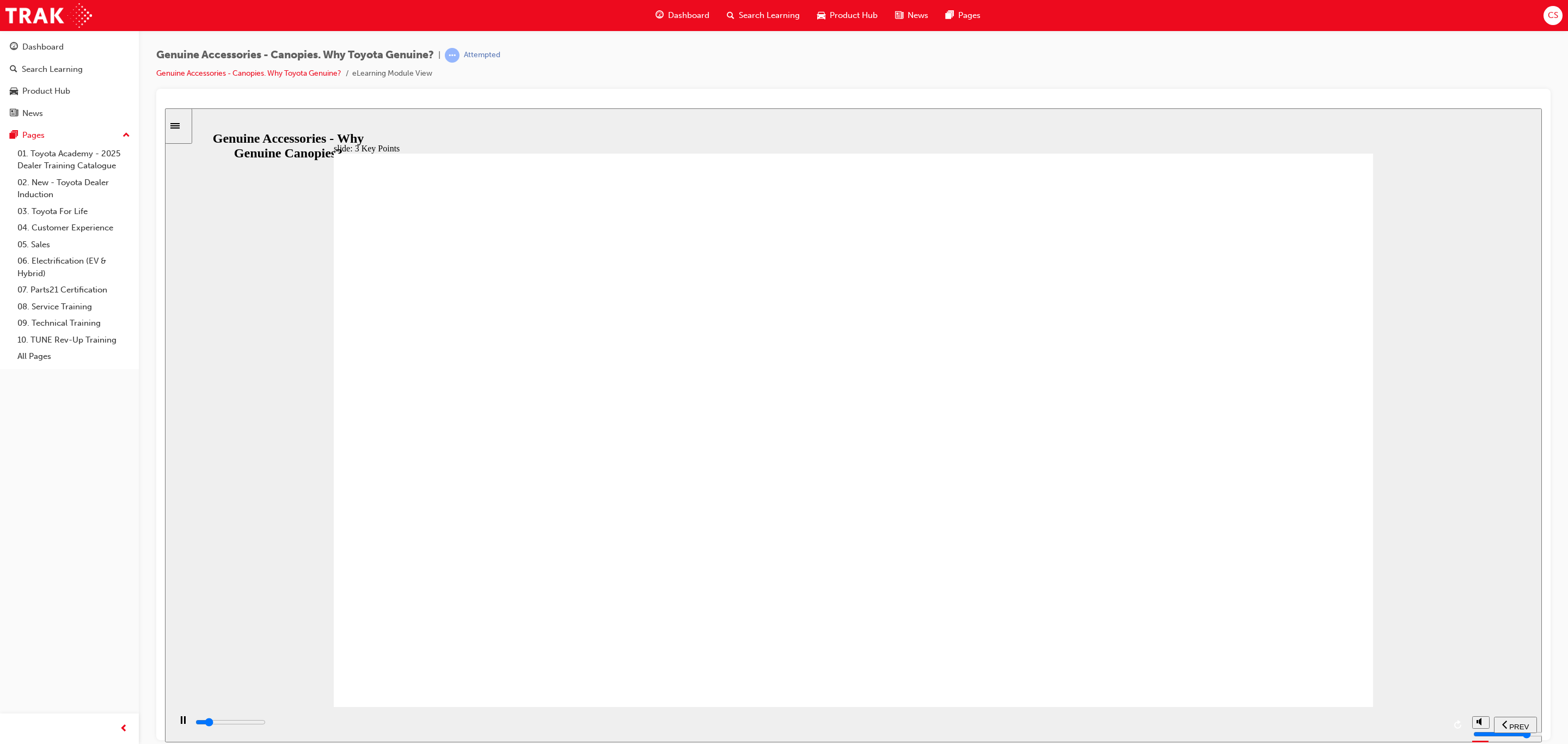
click at [1447, 717] on div "playback controls" at bounding box center [818, 724] width 1296 height 36
click at [1432, 725] on div "playback controls" at bounding box center [819, 722] width 1250 height 12
drag, startPoint x: 583, startPoint y: 565, endPoint x: 569, endPoint y: 564, distance: 14.0
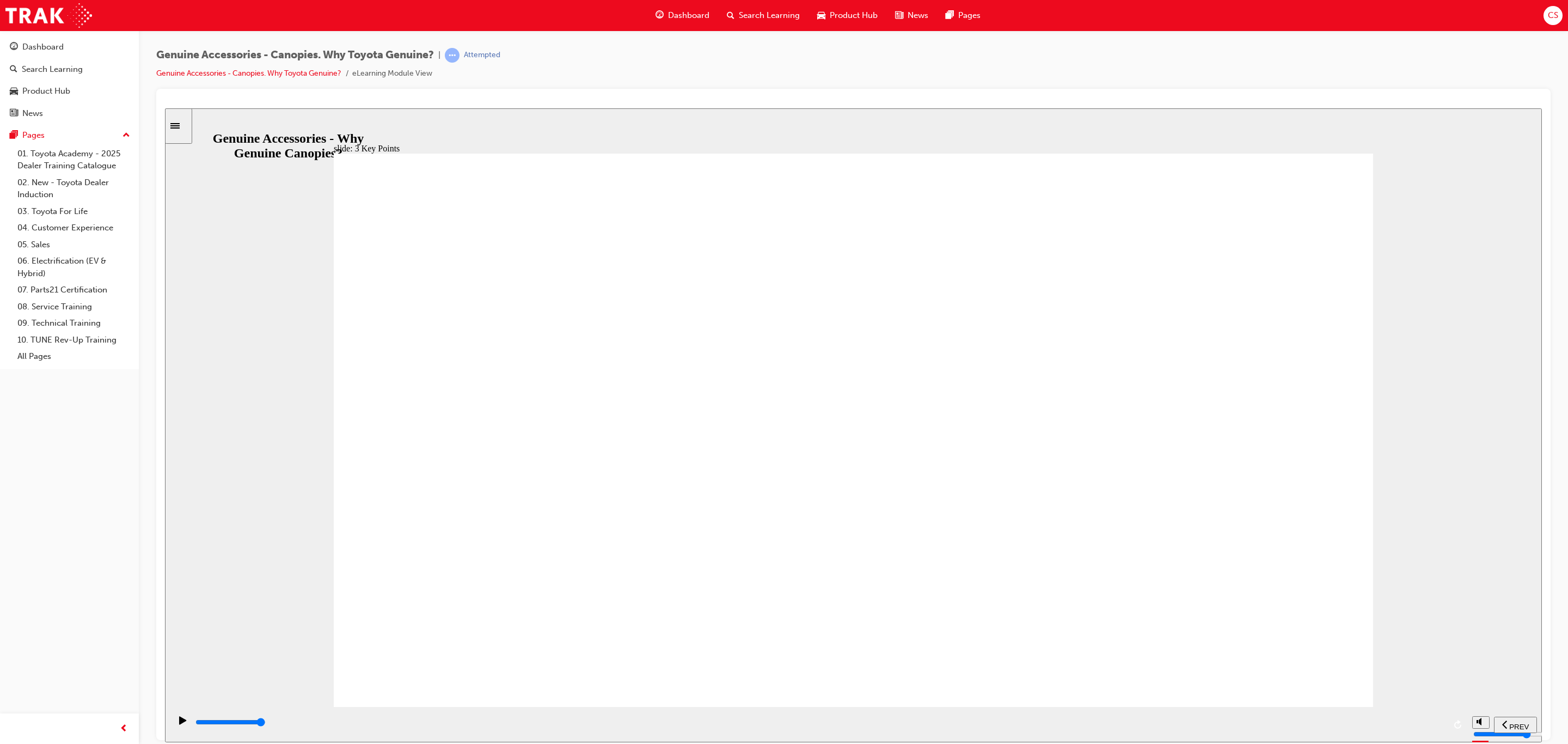
click at [1427, 717] on div "playback controls" at bounding box center [819, 724] width 1250 height 17
click at [1436, 726] on div "playback controls" at bounding box center [819, 722] width 1250 height 12
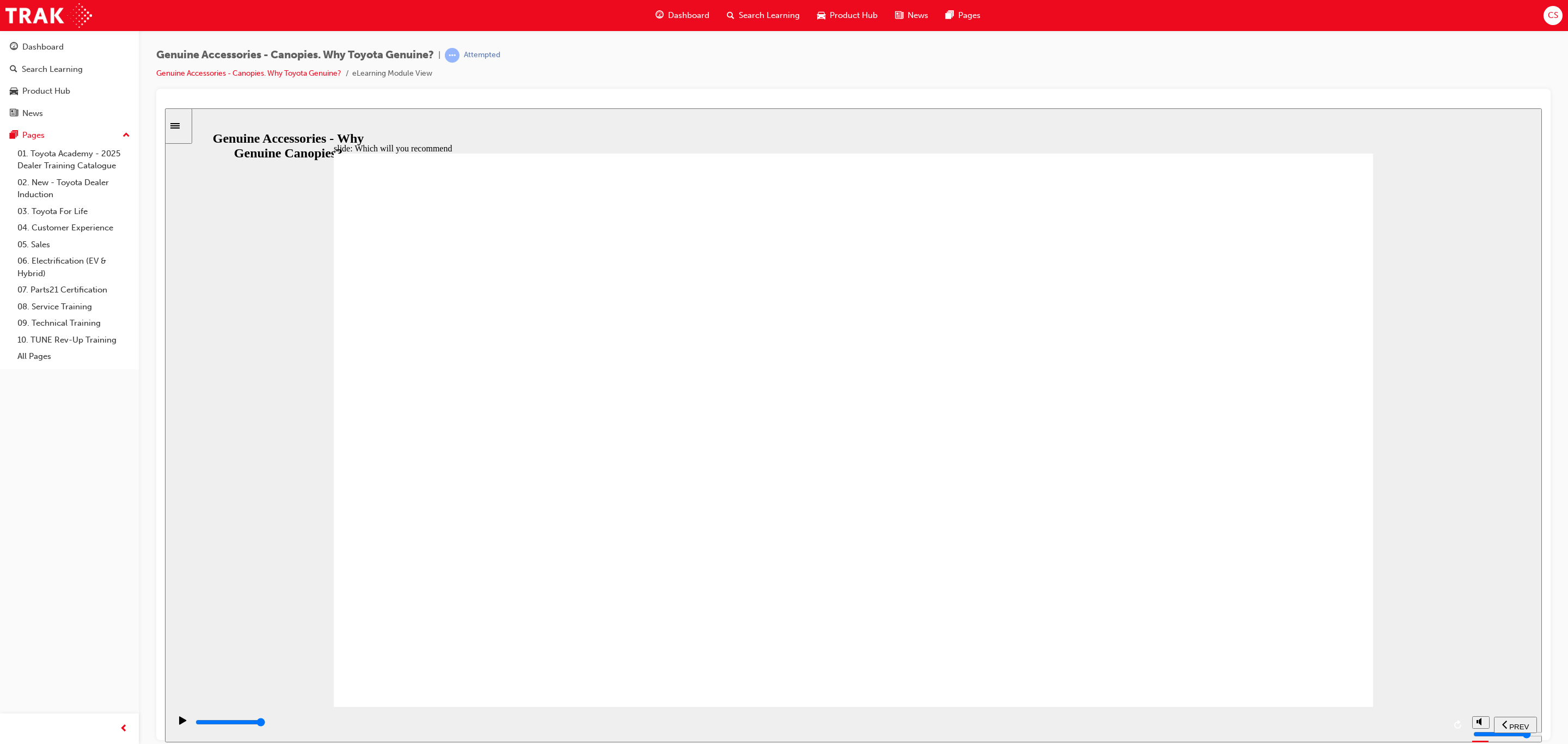
click at [1424, 727] on div "playback controls" at bounding box center [819, 722] width 1250 height 12
type input "10200"
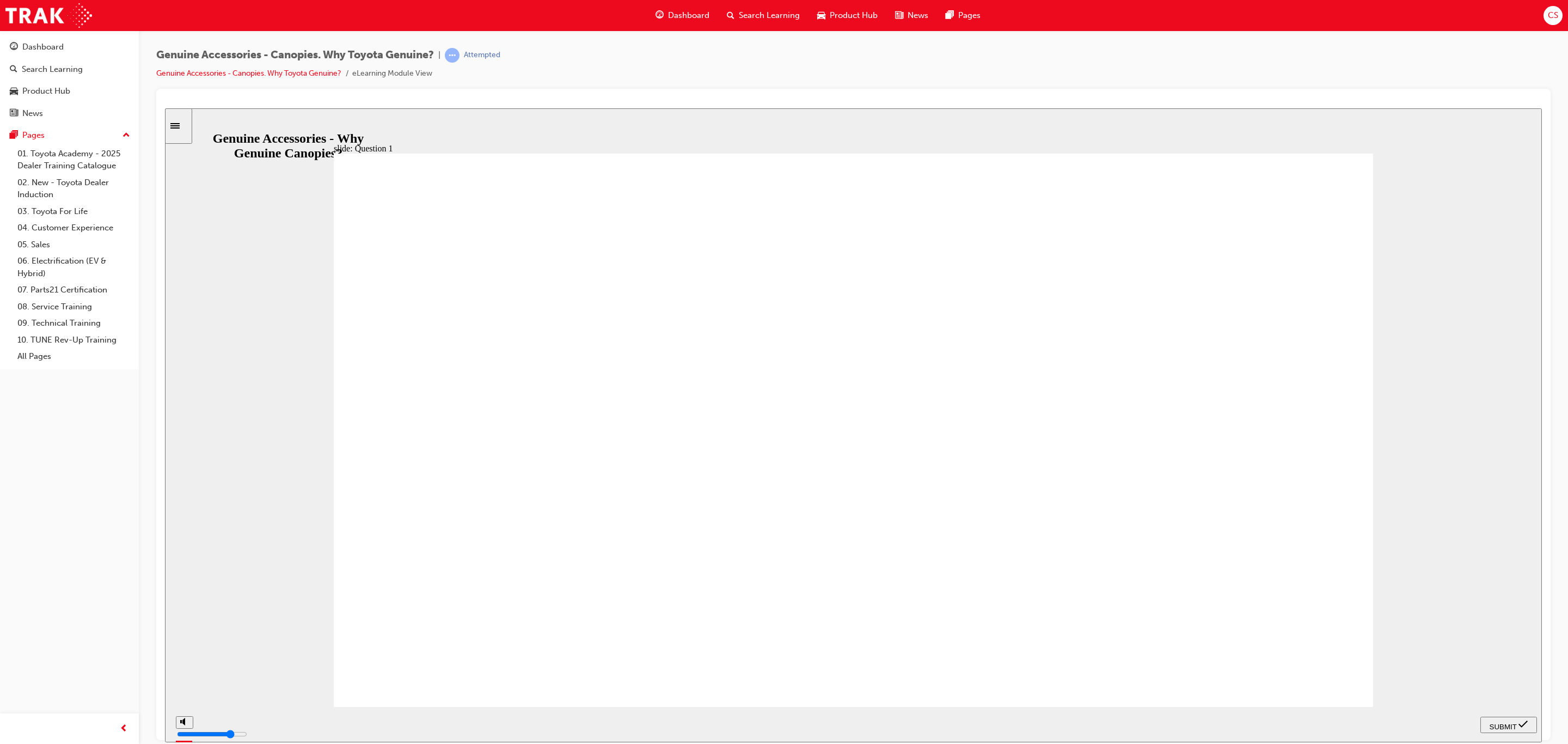
radio input "true"
click at [1504, 722] on span "SUBMIT" at bounding box center [1503, 726] width 27 height 8
drag, startPoint x: 859, startPoint y: 512, endPoint x: 954, endPoint y: 545, distance: 100.6
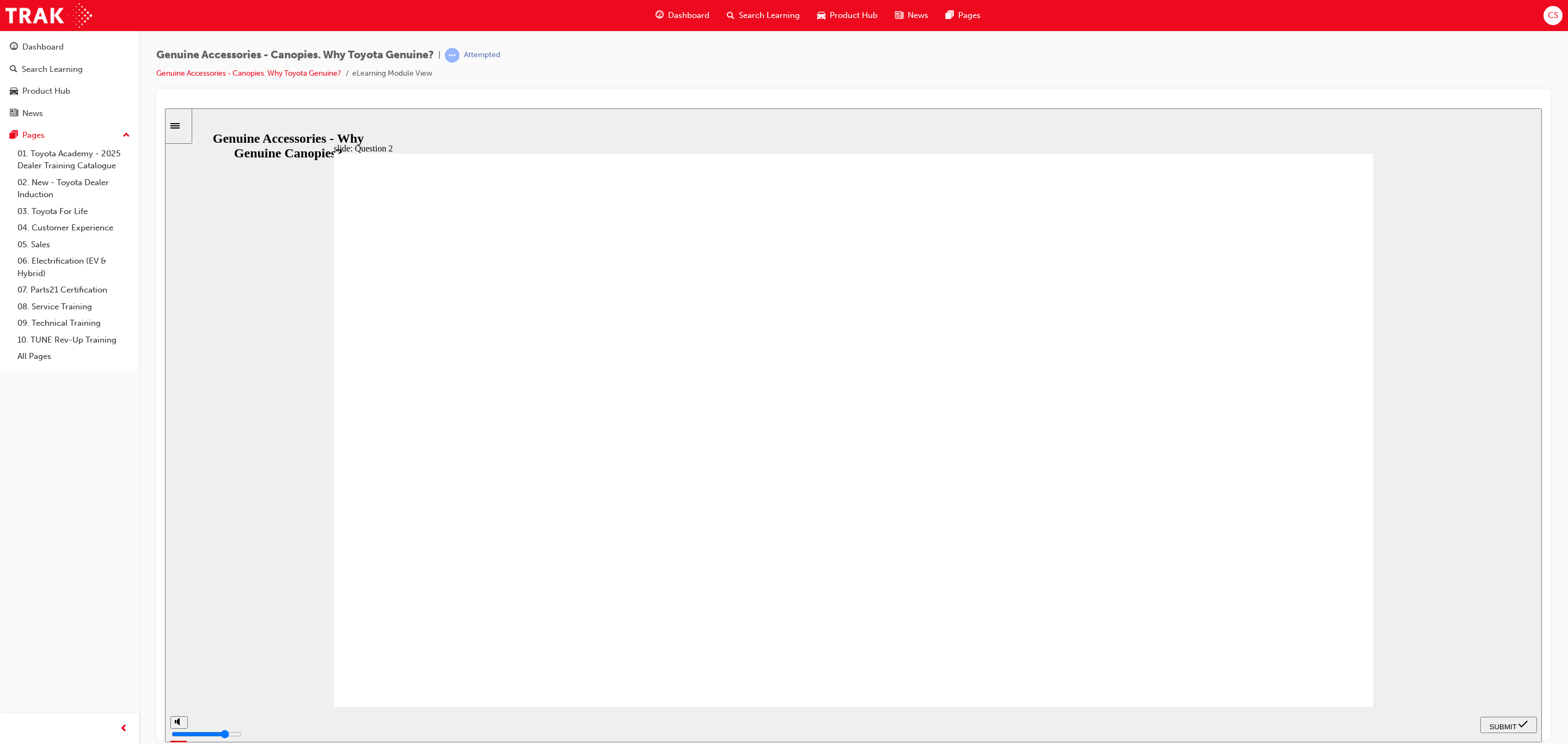
radio input "true"
click at [1518, 730] on div "SUBMIT" at bounding box center [1508, 724] width 48 height 11
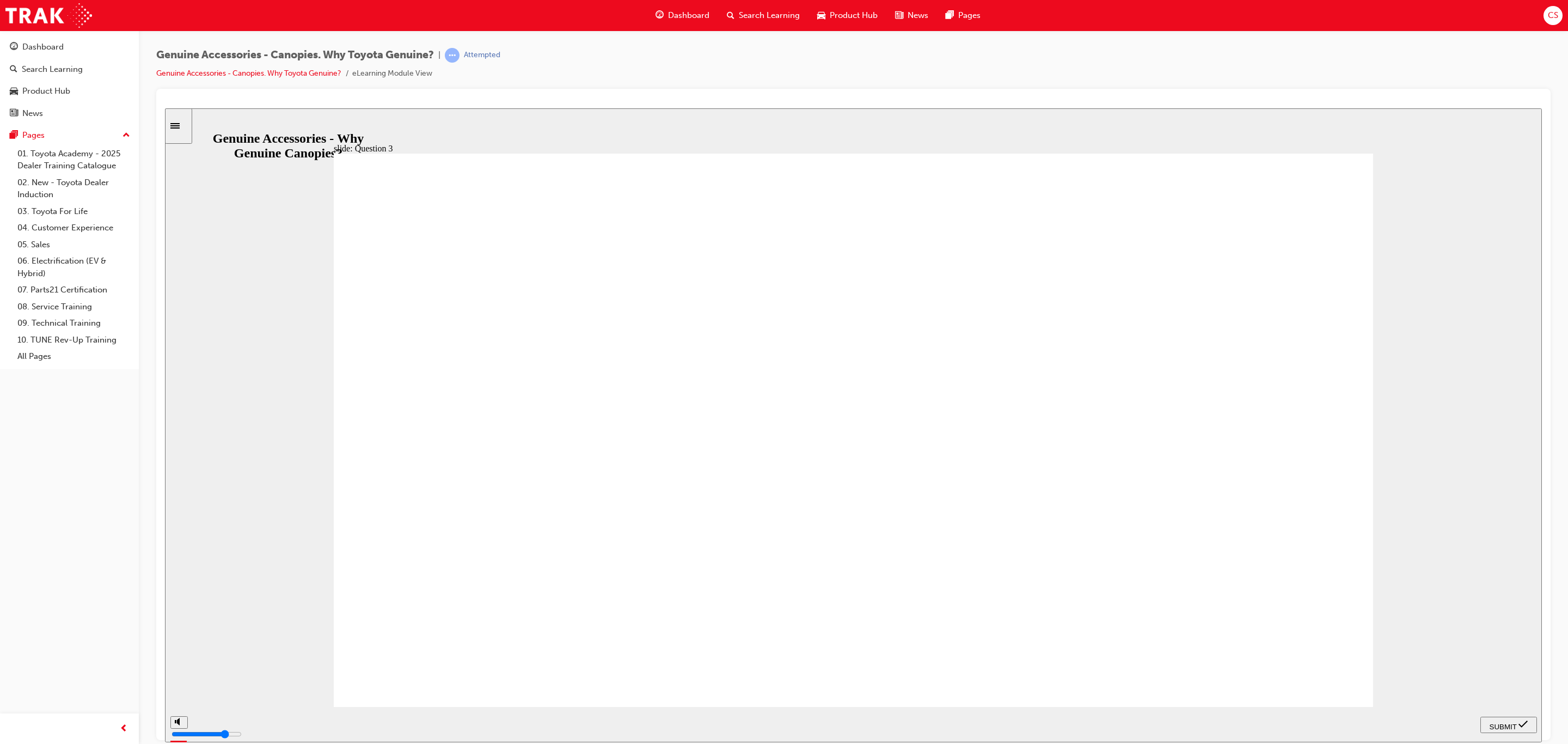
radio input "true"
click at [1492, 709] on nav "PREV NEXT SUBMIT" at bounding box center [1508, 724] width 57 height 36
click at [1495, 722] on span "SUBMIT" at bounding box center [1503, 726] width 27 height 8
type input "4"
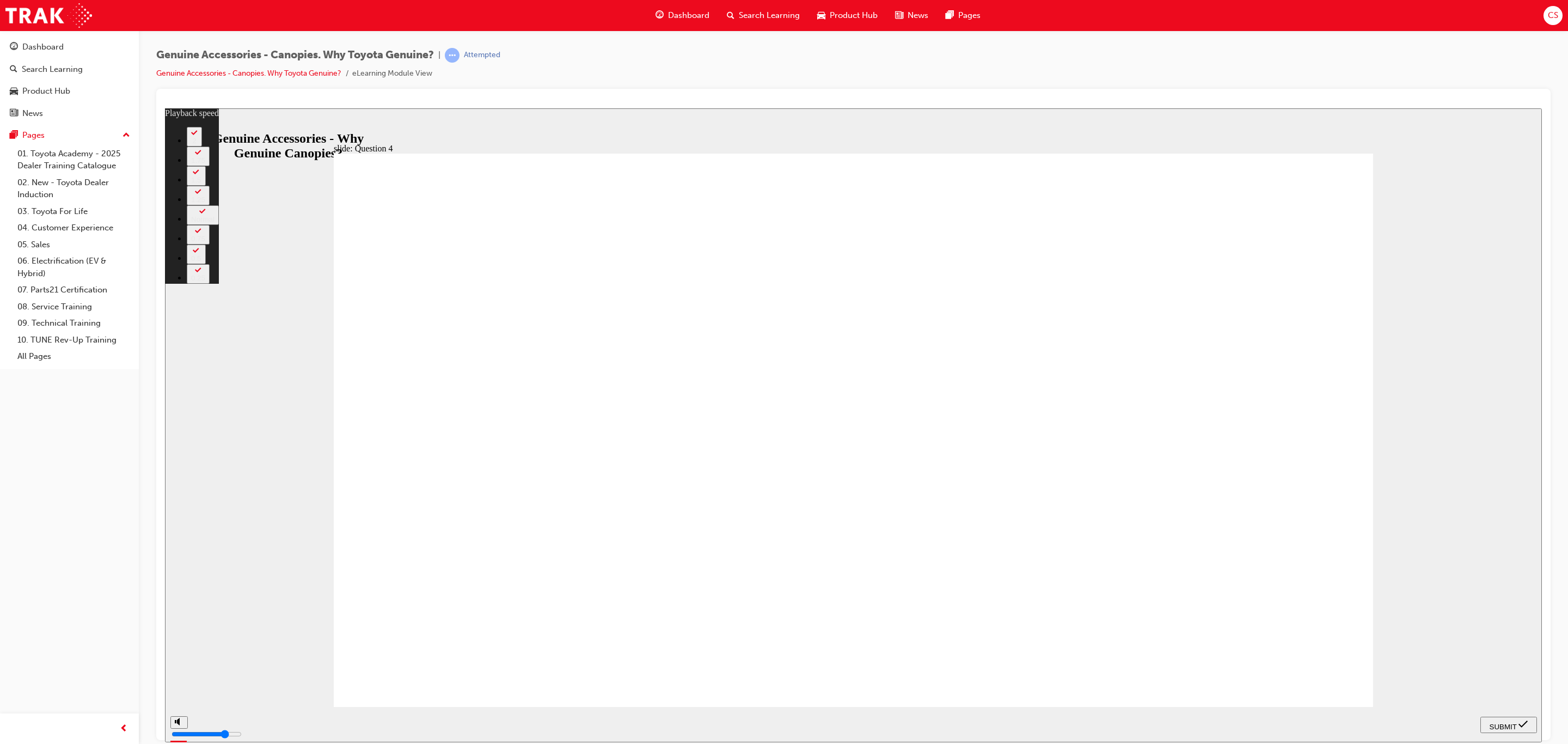
radio input "true"
click at [1510, 722] on span "SUBMIT" at bounding box center [1503, 726] width 27 height 8
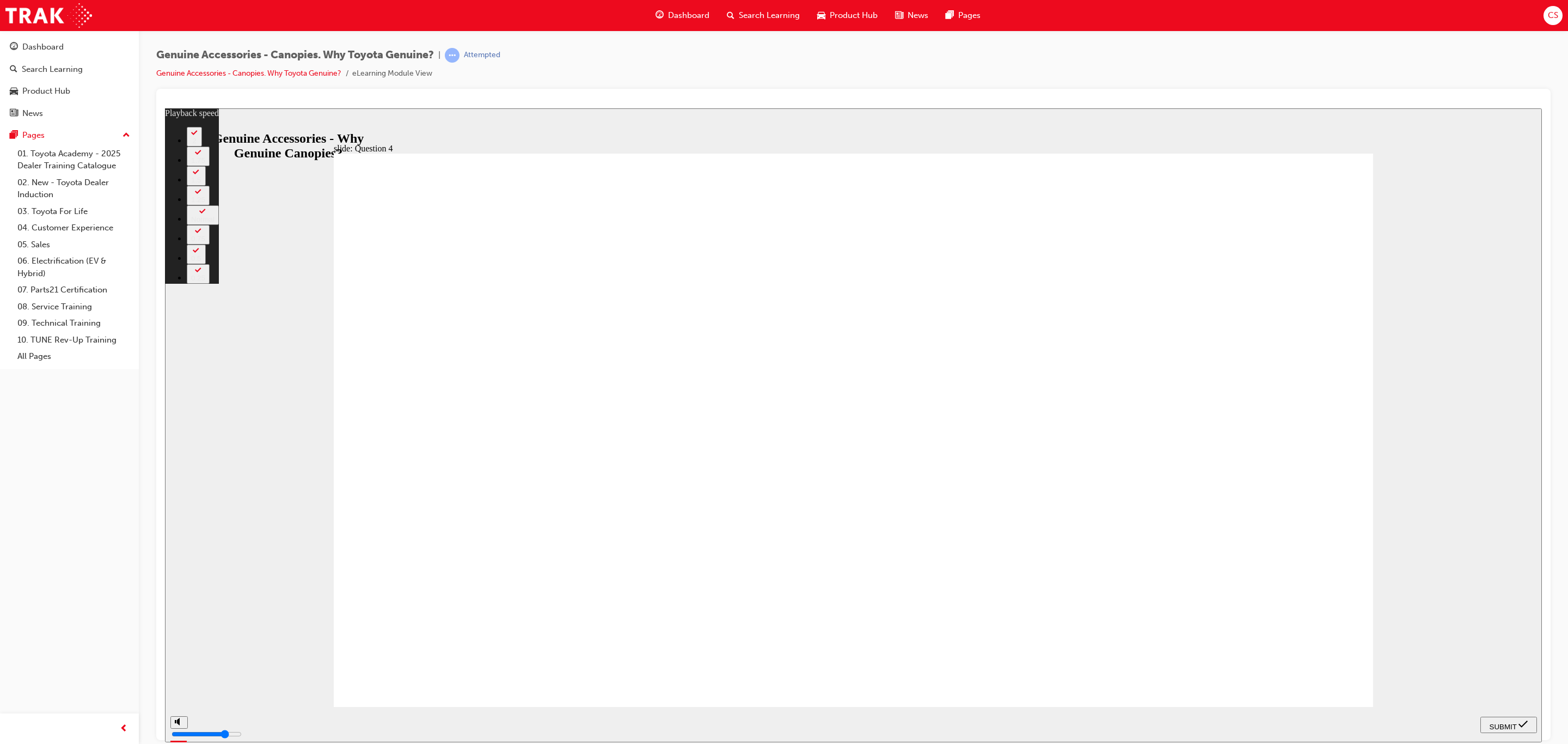
type input "5"
radio input "true"
click at [1507, 725] on span "SUBMIT" at bounding box center [1503, 726] width 27 height 8
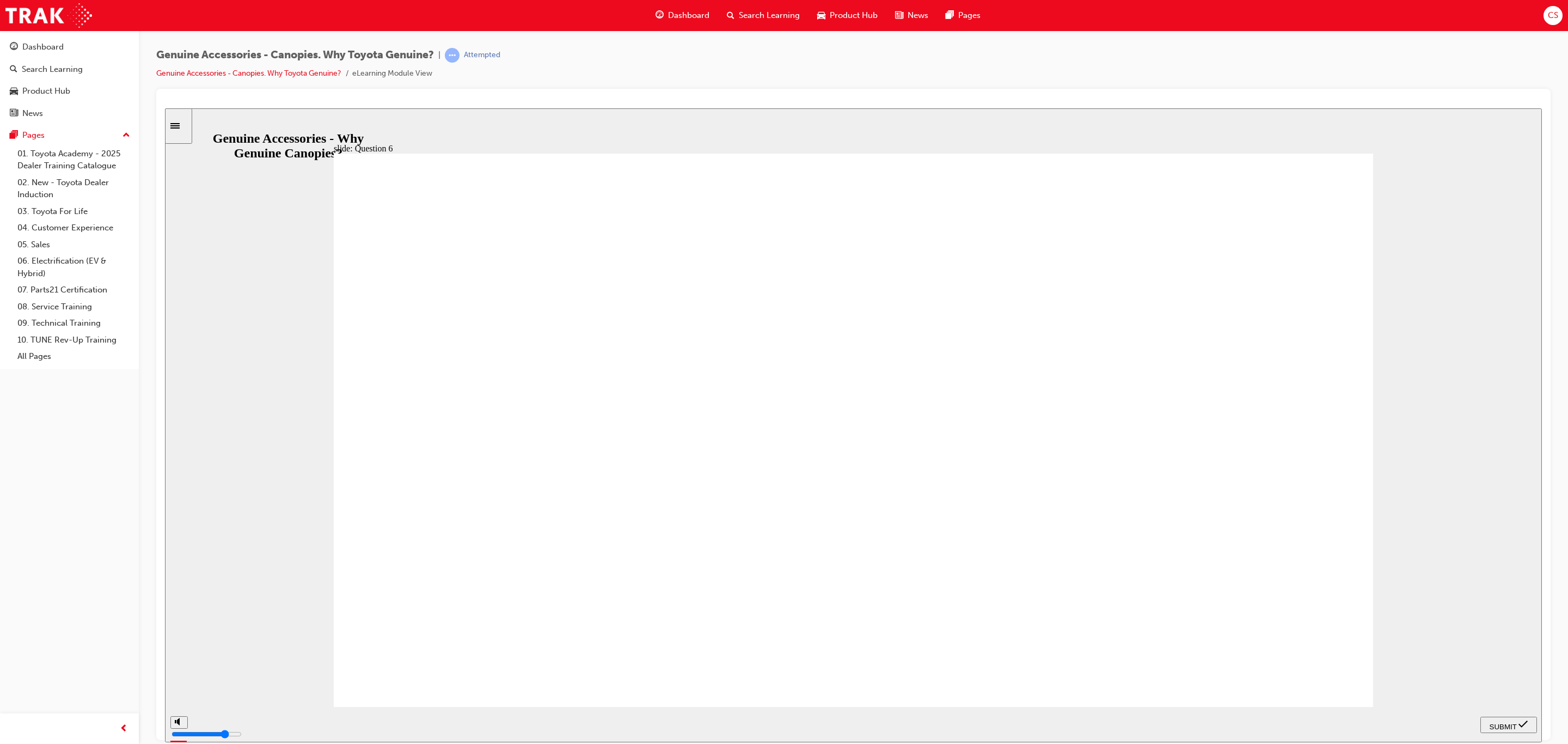
click at [1506, 726] on span "SUBMIT" at bounding box center [1503, 726] width 27 height 8
radio input "true"
click at [1506, 724] on span "SUBMIT" at bounding box center [1503, 726] width 27 height 8
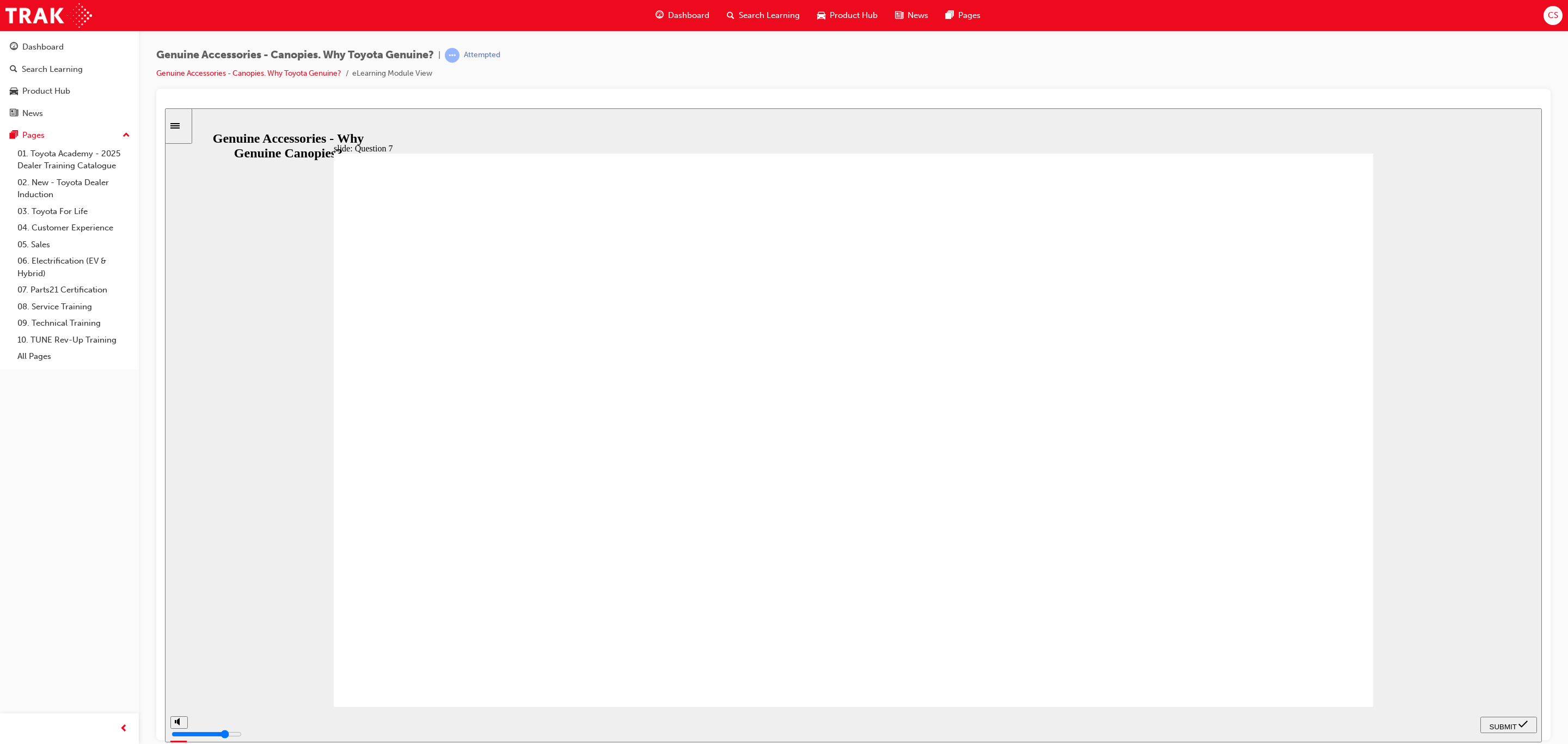
radio input "true"
click at [1519, 726] on icon "submit" at bounding box center [1523, 723] width 10 height 10
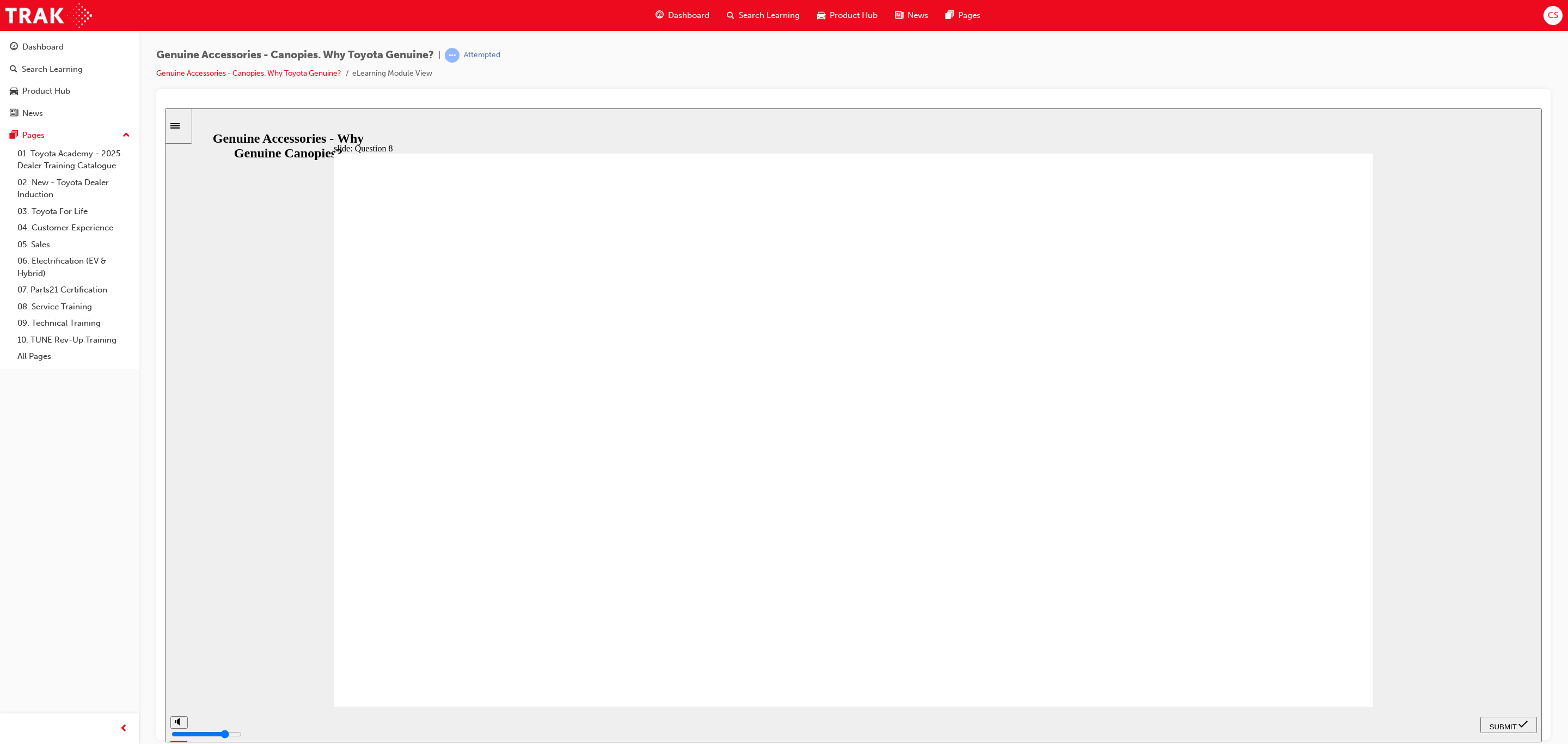
radio input "true"
click at [1503, 728] on div "SUBMIT" at bounding box center [1508, 724] width 48 height 11
radio input "true"
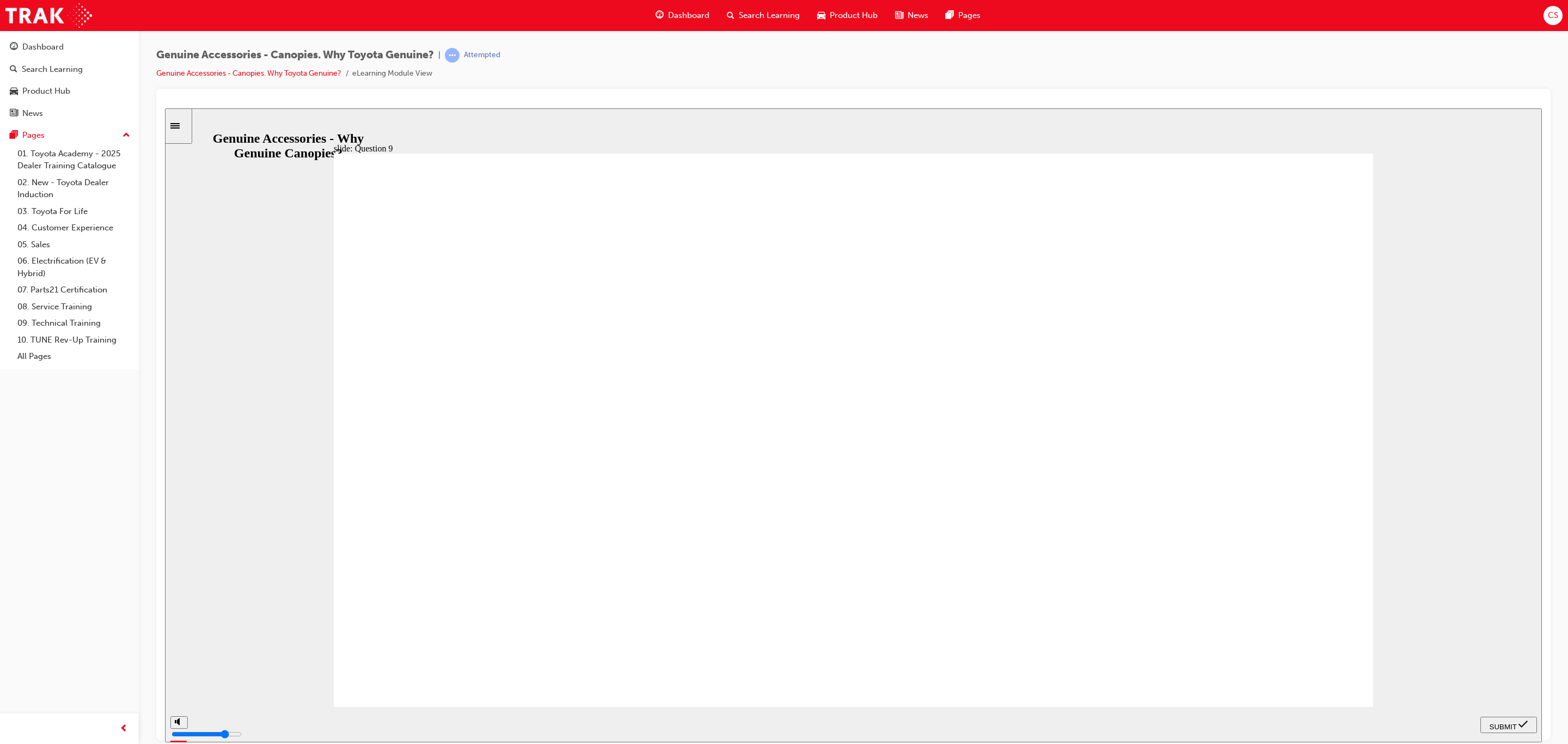
click at [1503, 722] on span "SUBMIT" at bounding box center [1503, 726] width 27 height 8
click at [1409, 717] on div "playback controls" at bounding box center [819, 724] width 1250 height 17
click at [1430, 728] on div "playback controls" at bounding box center [819, 722] width 1250 height 12
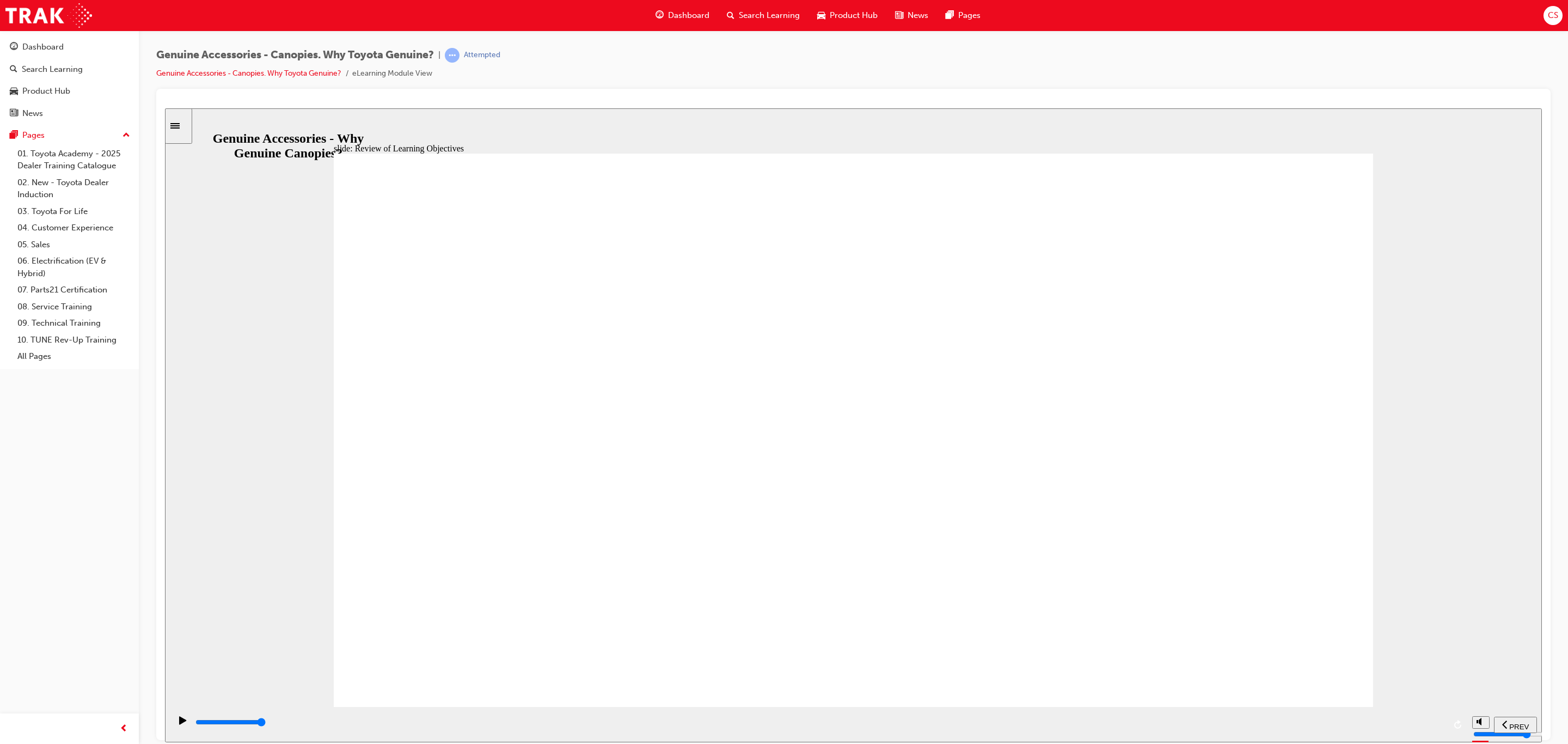
click at [266, 722] on input "slide progress" at bounding box center [230, 721] width 71 height 9
type input "11500"
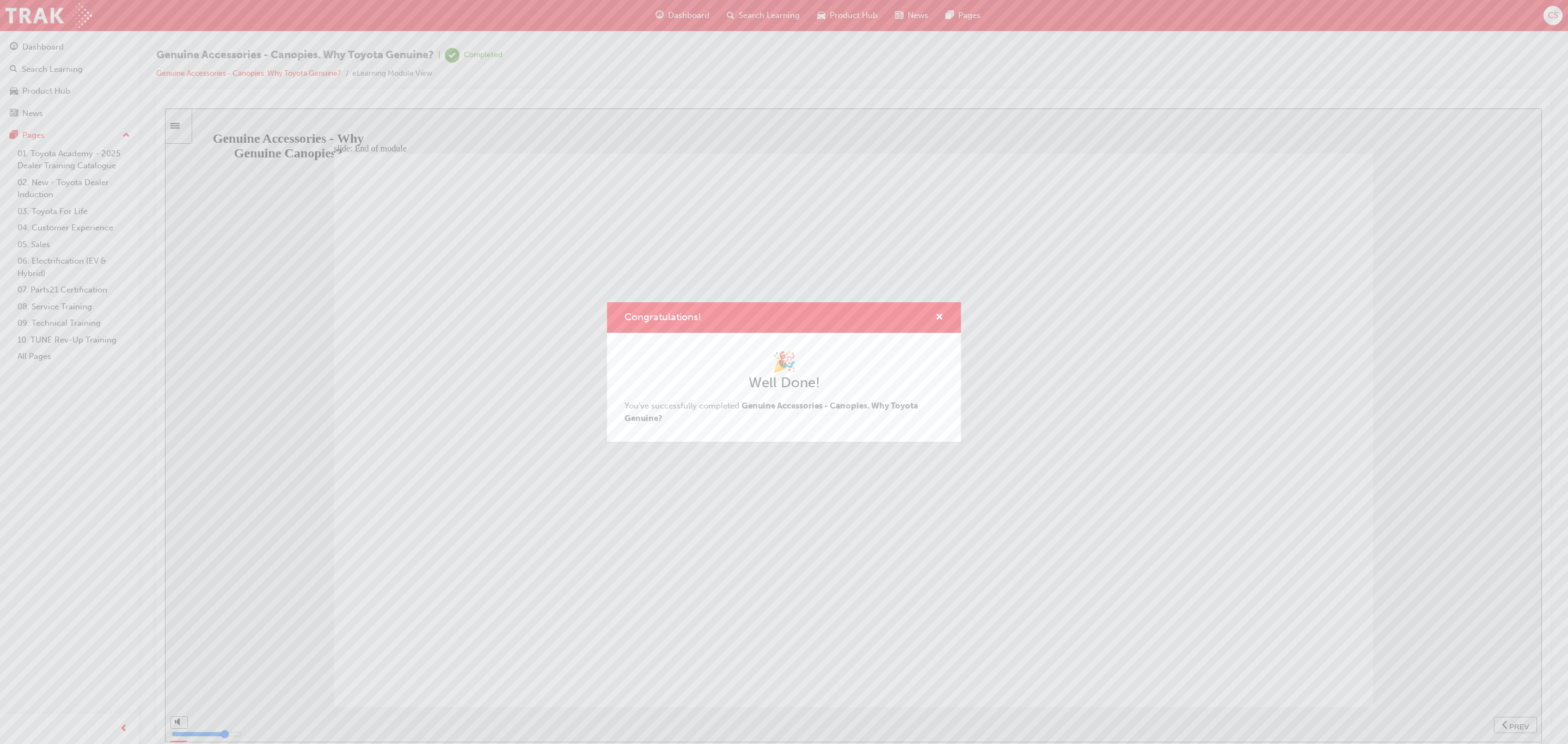
click at [979, 644] on div "Congratulations! 🎉 Well Done! You've successfully completed Genuine Accessories…" at bounding box center [784, 372] width 1568 height 744
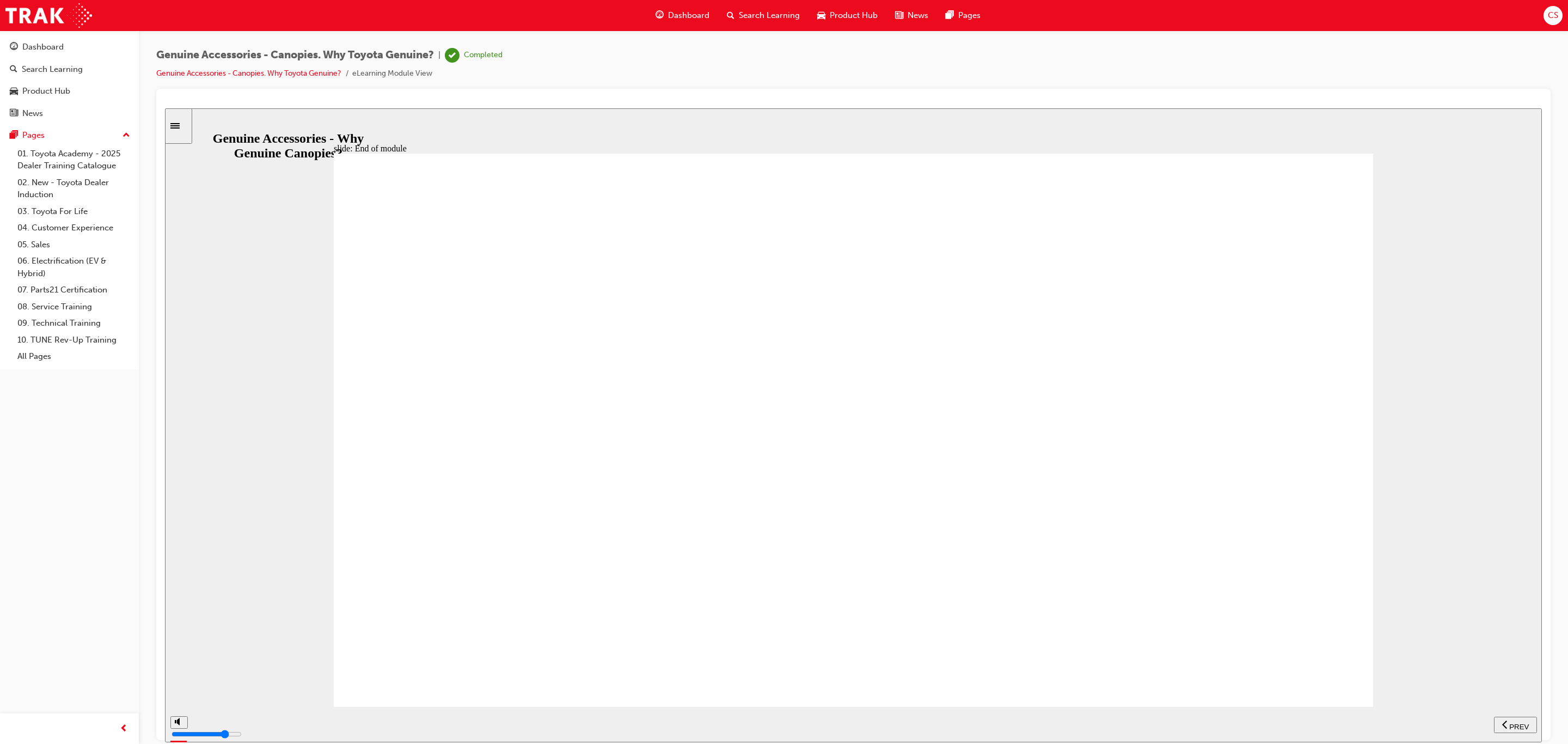
drag, startPoint x: 879, startPoint y: 515, endPoint x: 874, endPoint y: 524, distance: 10.3
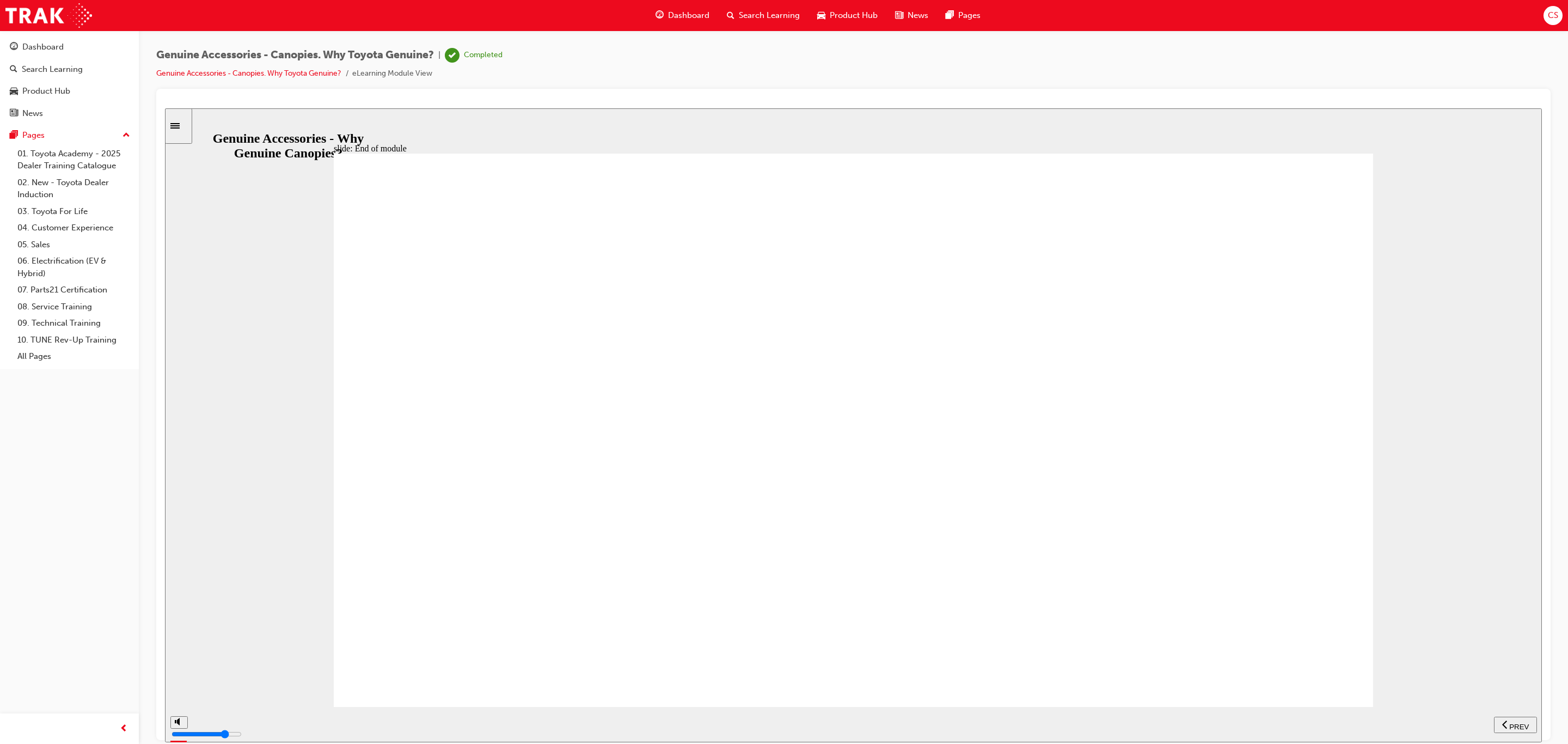
click at [690, 21] on span "Dashboard" at bounding box center [689, 16] width 42 height 12
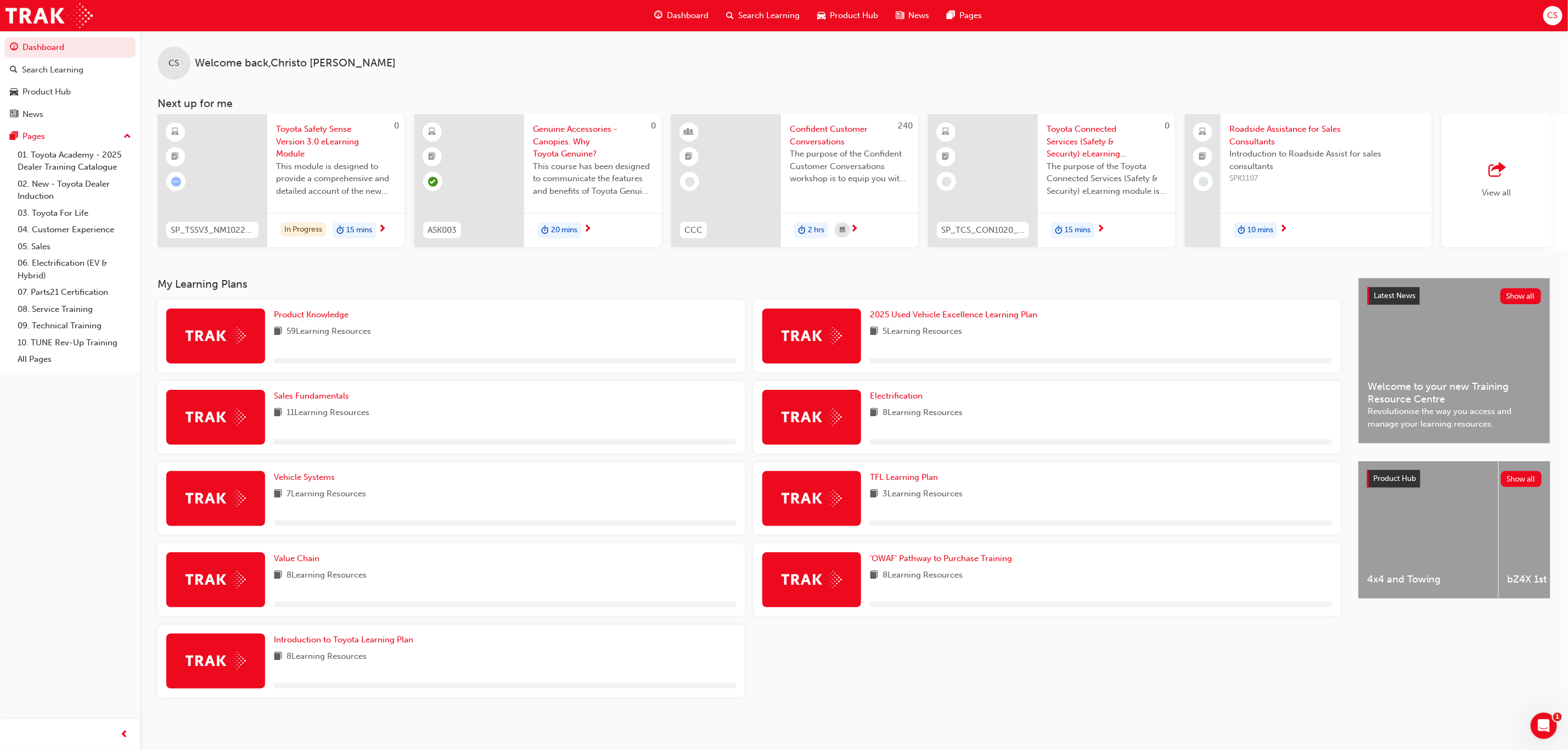
scroll to position [7, 0]
